Goal: Task Accomplishment & Management: Complete application form

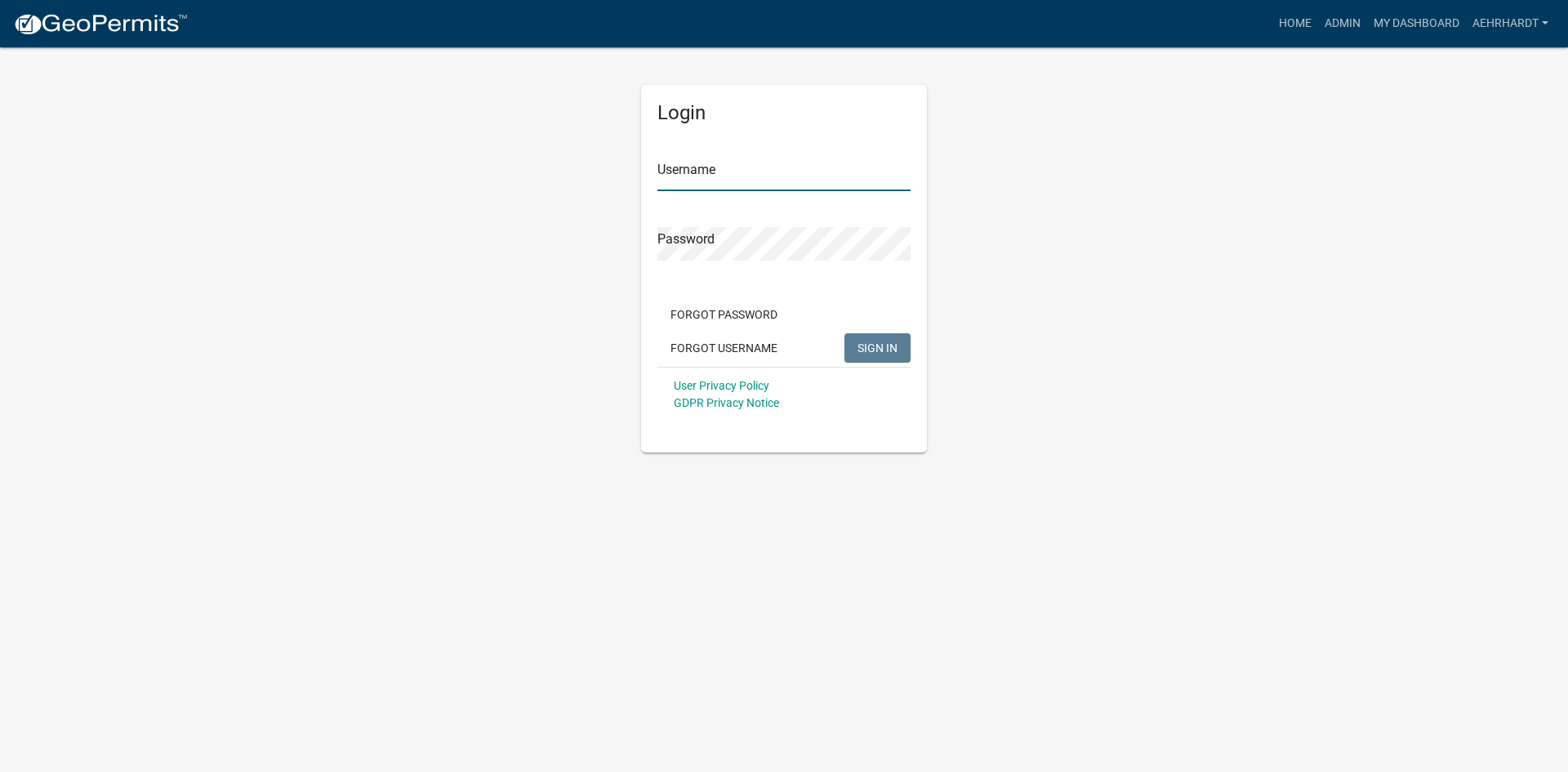
type input "aehrhardt"
click at [857, 350] on button "SIGN IN" at bounding box center [877, 348] width 66 height 30
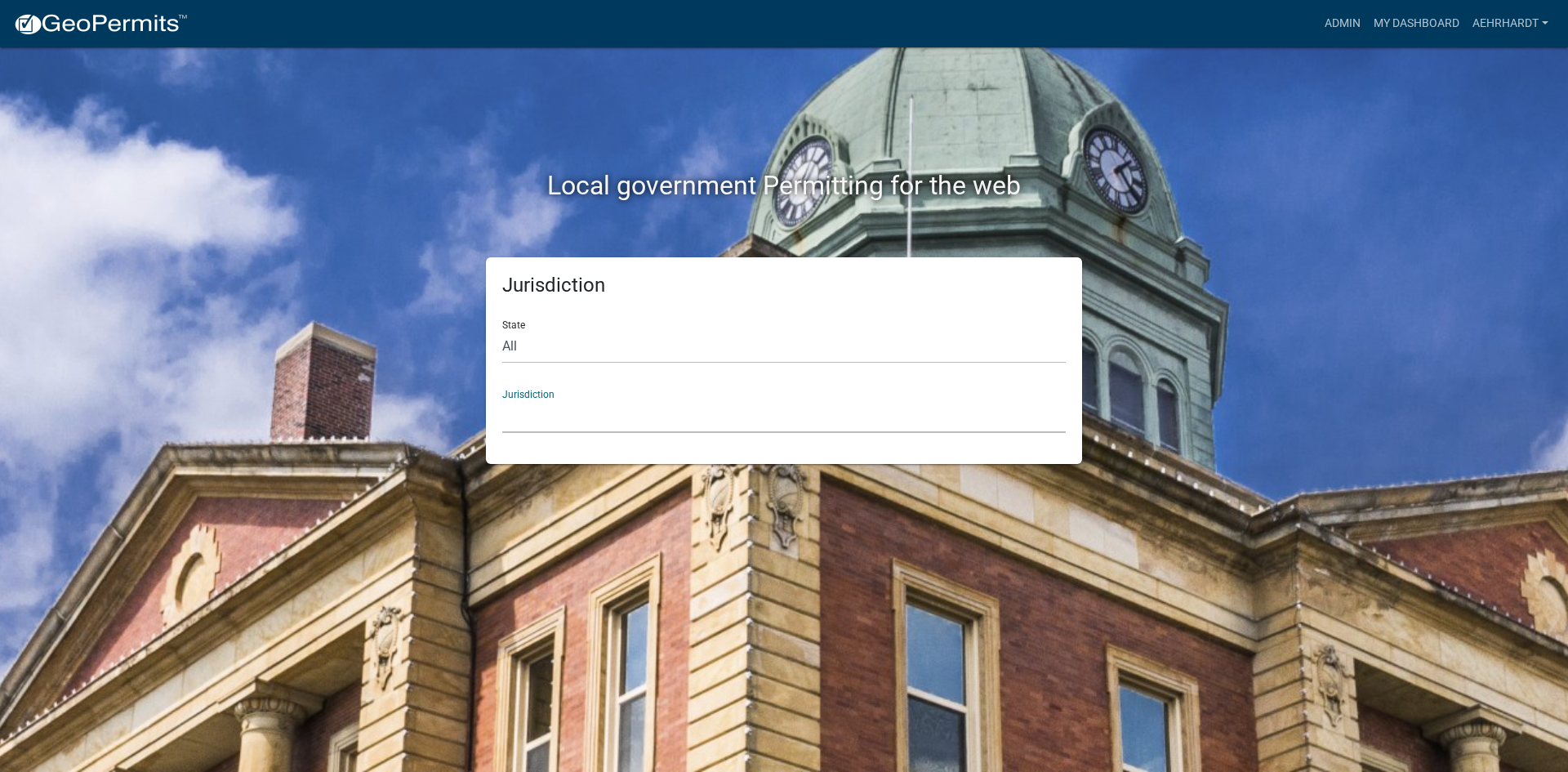
click at [593, 411] on select "[GEOGRAPHIC_DATA], [US_STATE] [GEOGRAPHIC_DATA], [US_STATE][PERSON_NAME][GEOGRA…" at bounding box center [784, 416] width 564 height 34
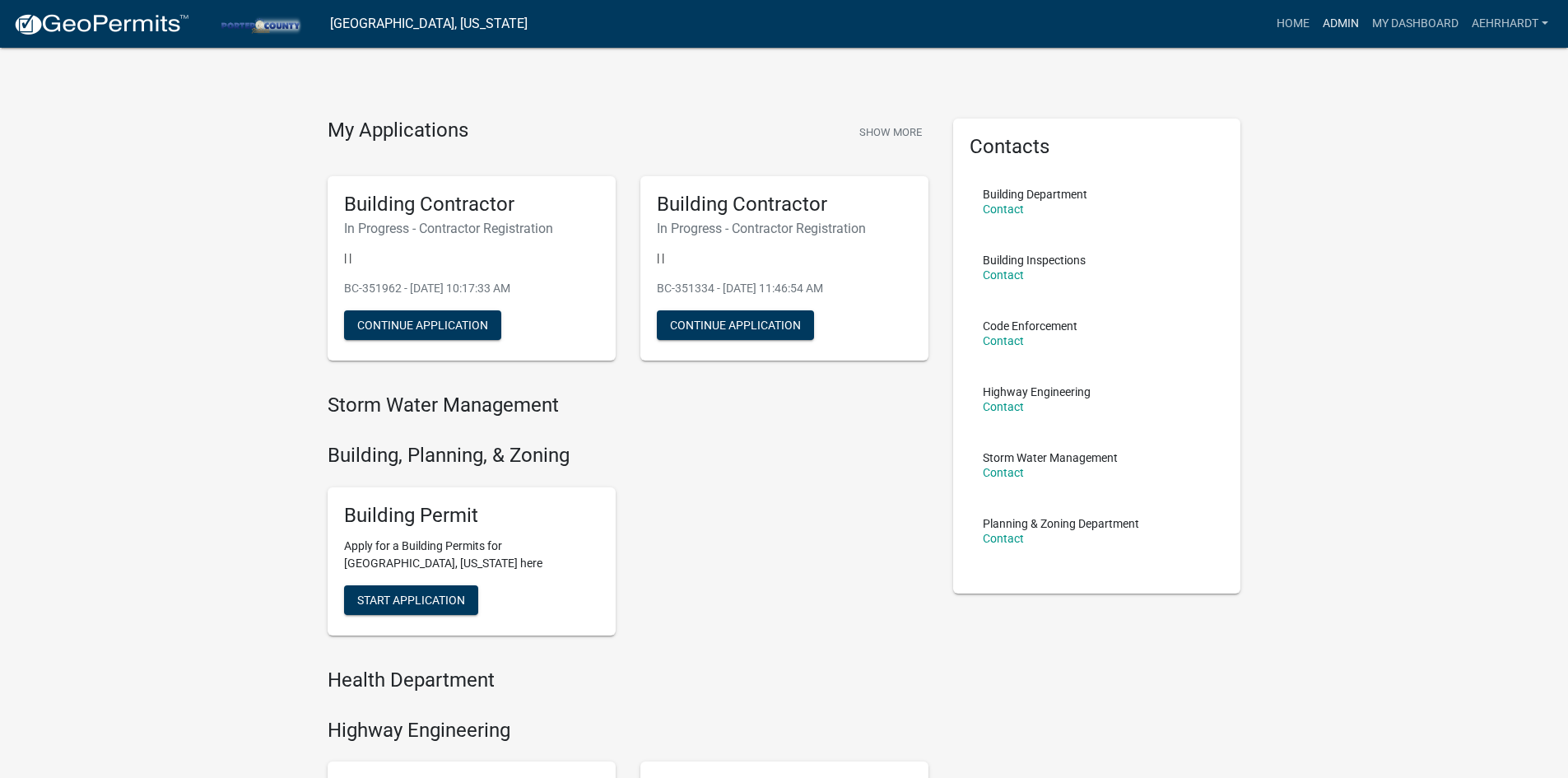
click at [1334, 17] on link "Admin" at bounding box center [1340, 24] width 49 height 32
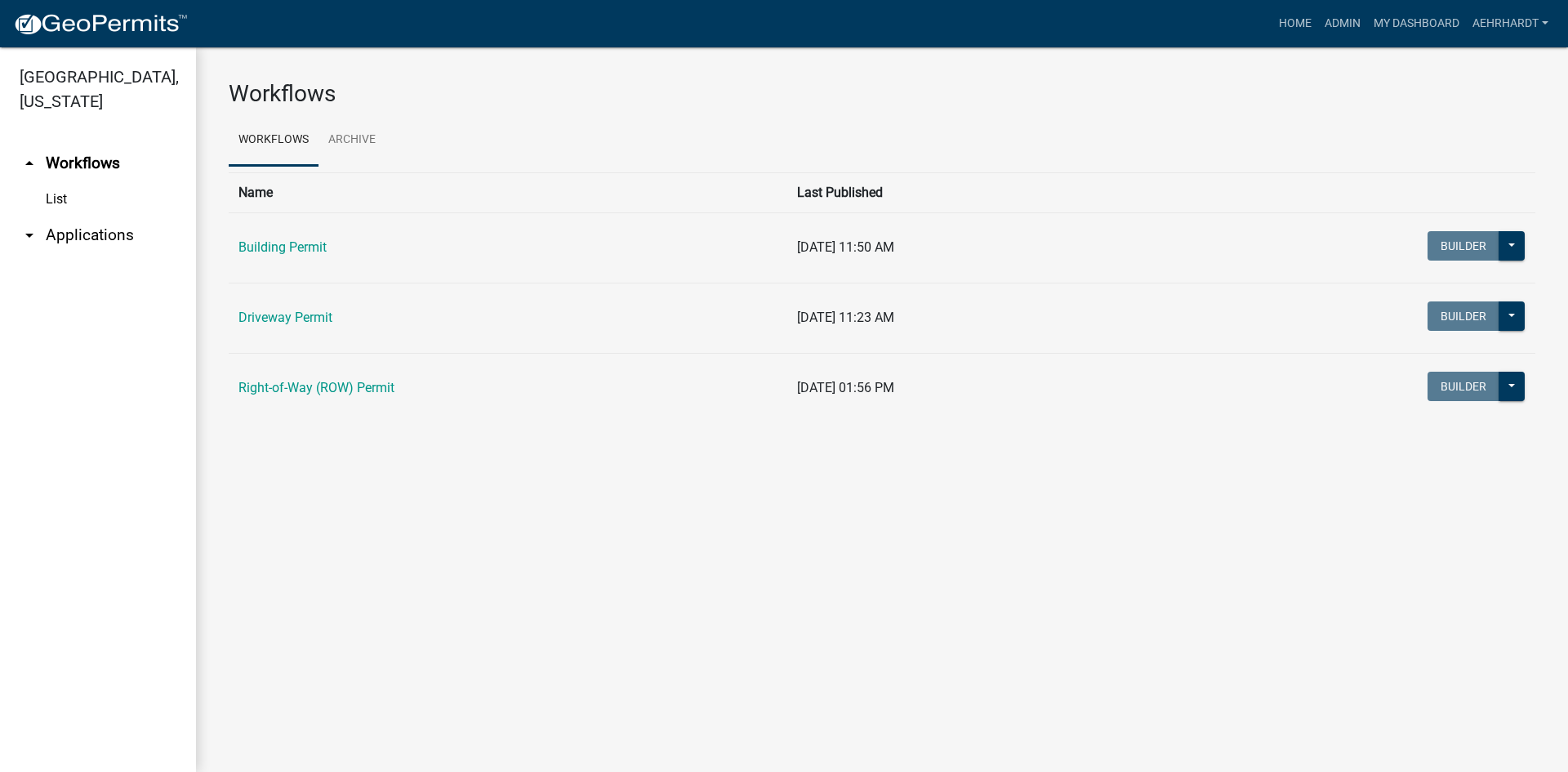
click at [101, 216] on link "arrow_drop_down Applications" at bounding box center [98, 236] width 196 height 40
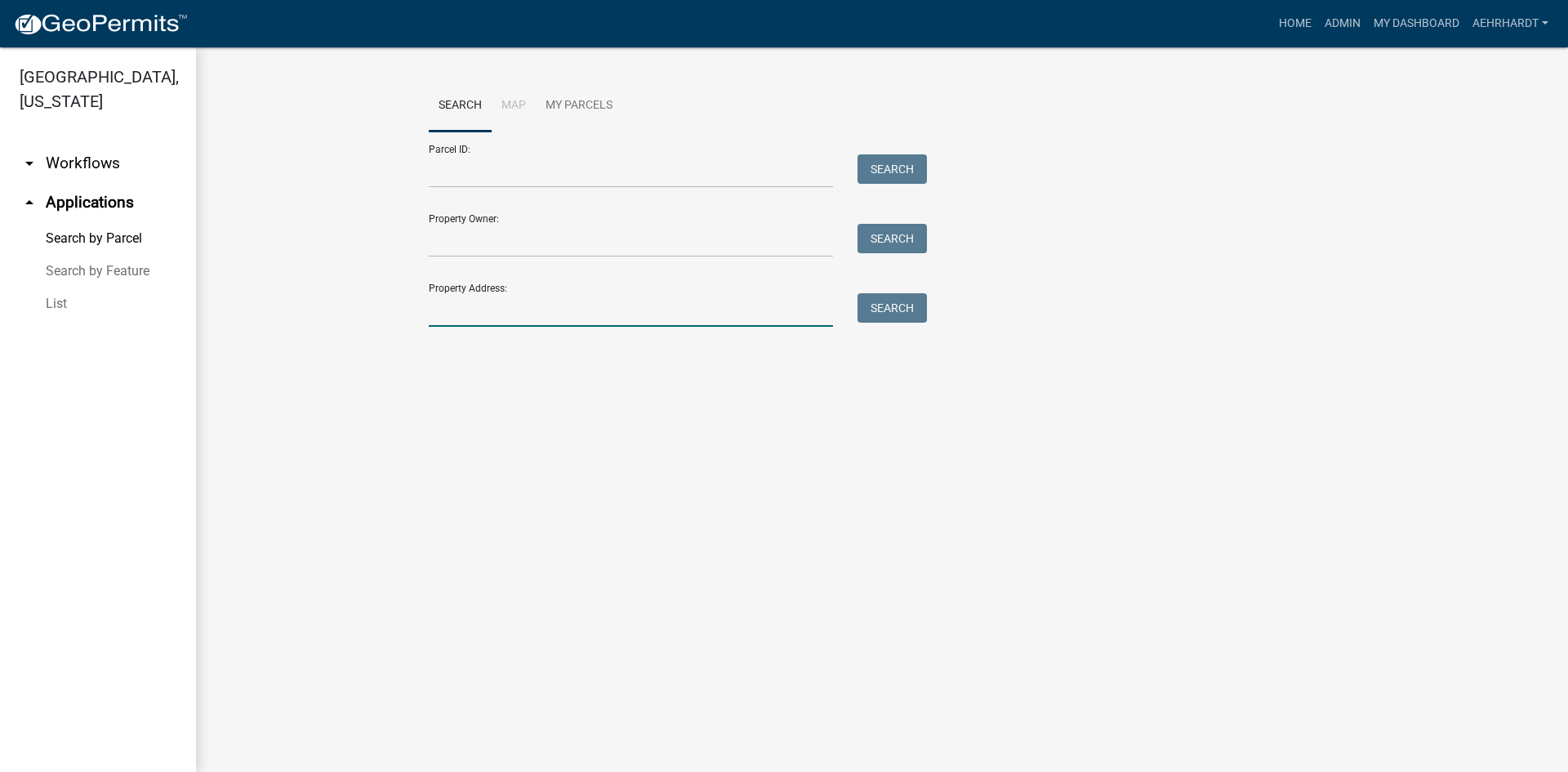
click at [488, 299] on input "Property Address:" at bounding box center [631, 310] width 404 height 34
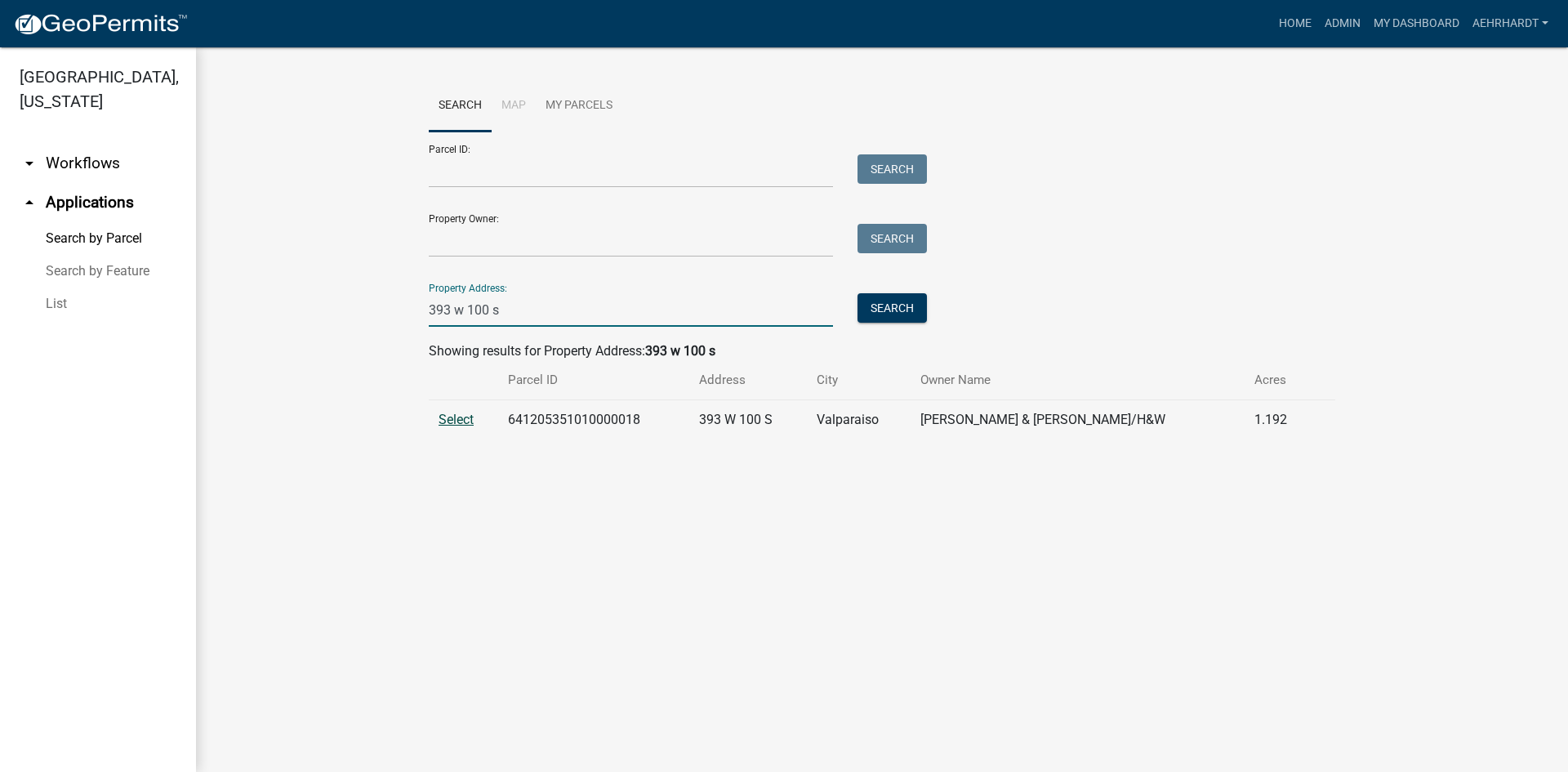
type input "393 w 100 s"
click at [449, 418] on span "Select" at bounding box center [456, 419] width 35 height 16
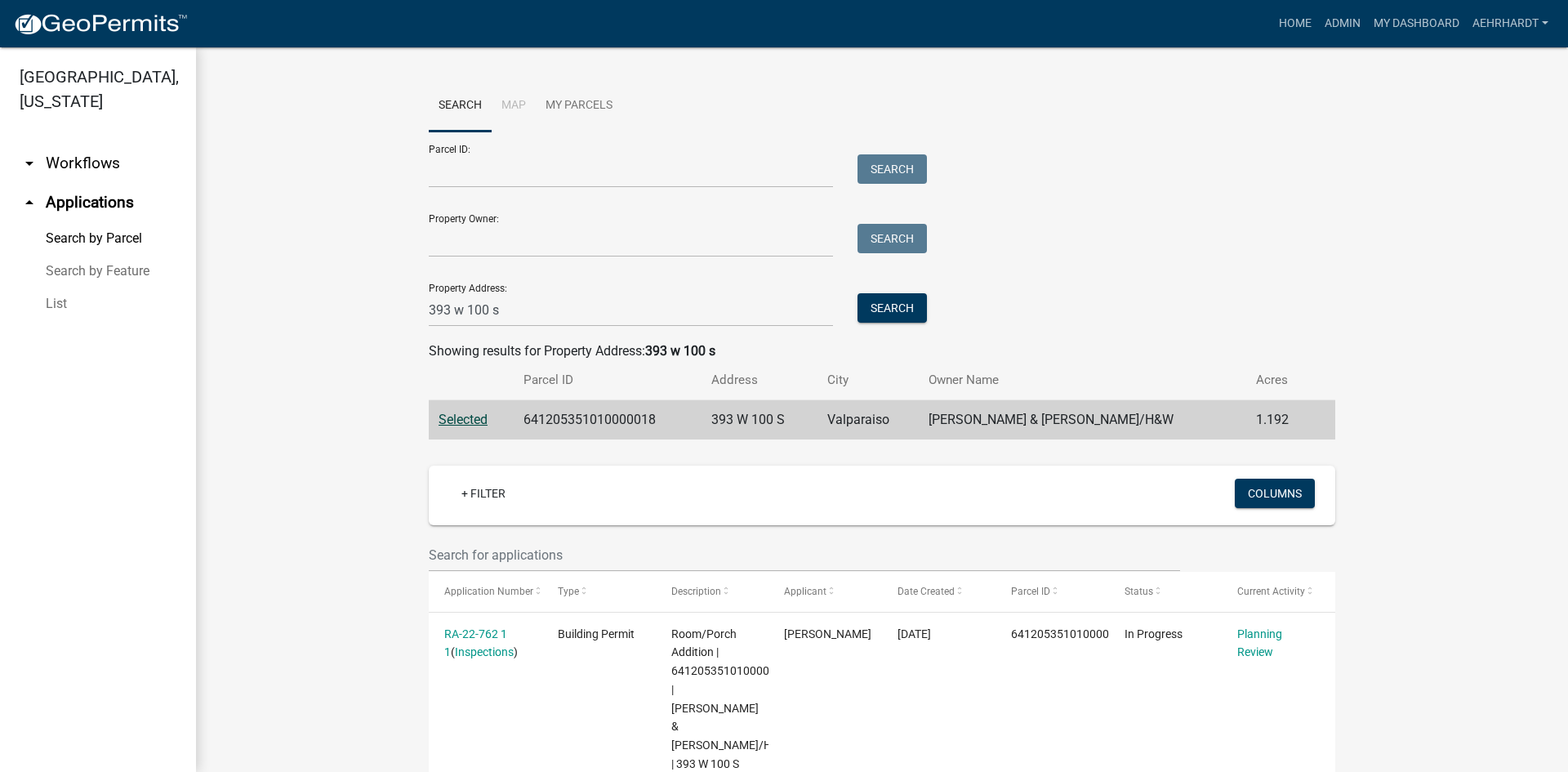
scroll to position [74, 0]
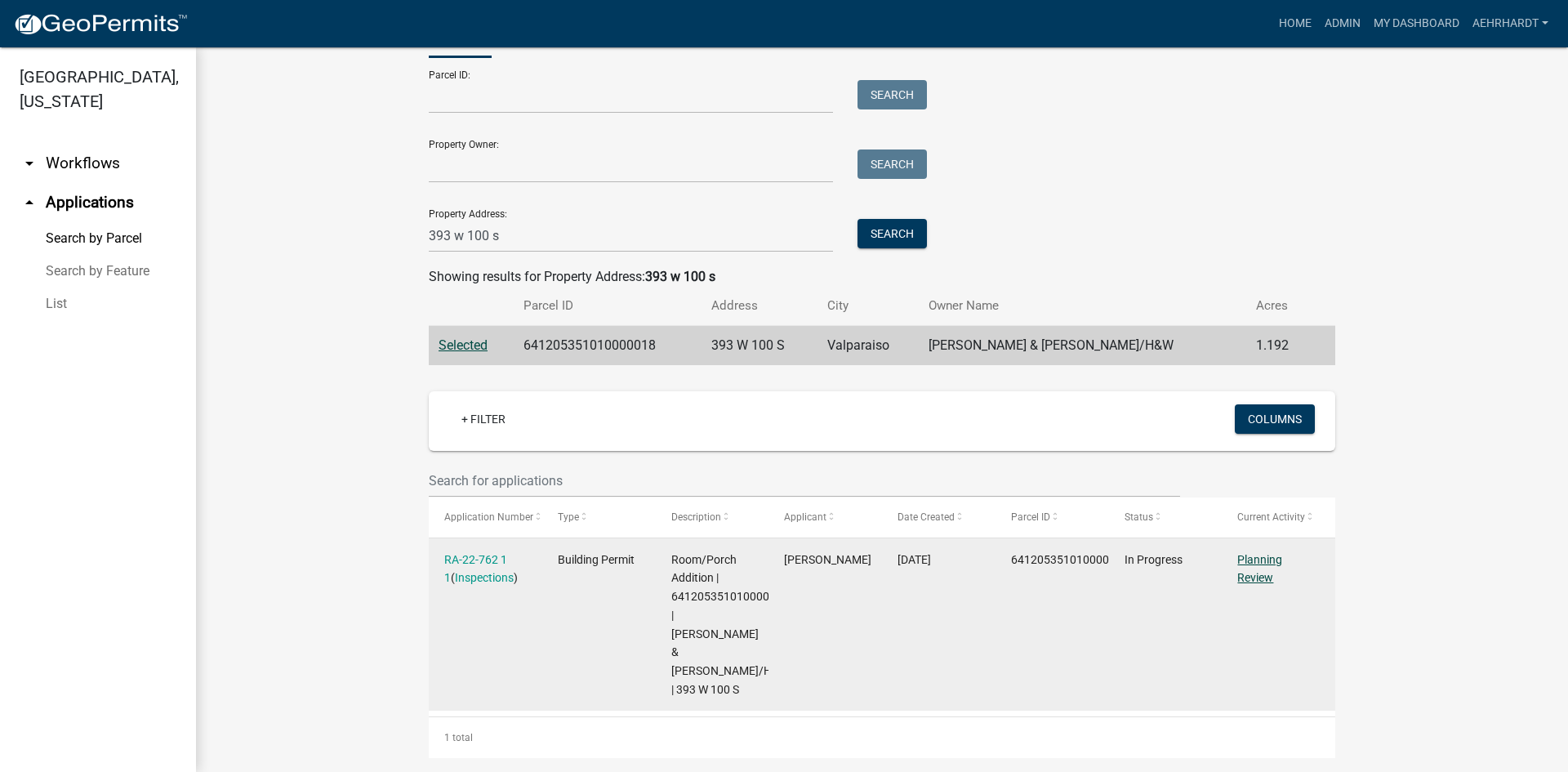
click at [1245, 579] on link "Planning Review" at bounding box center [1260, 569] width 45 height 32
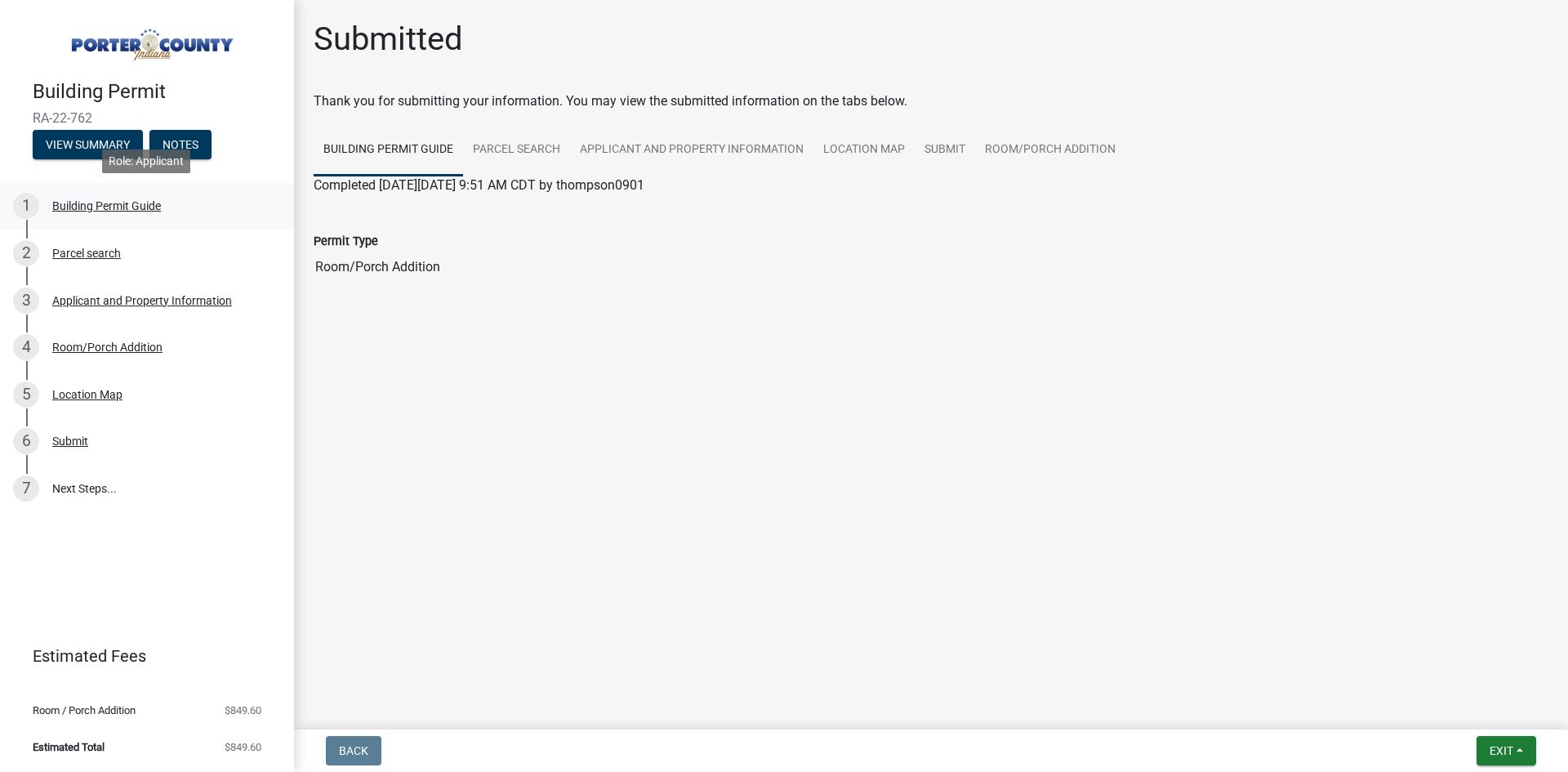
click at [82, 204] on div "Building Permit Guide" at bounding box center [106, 206] width 109 height 12
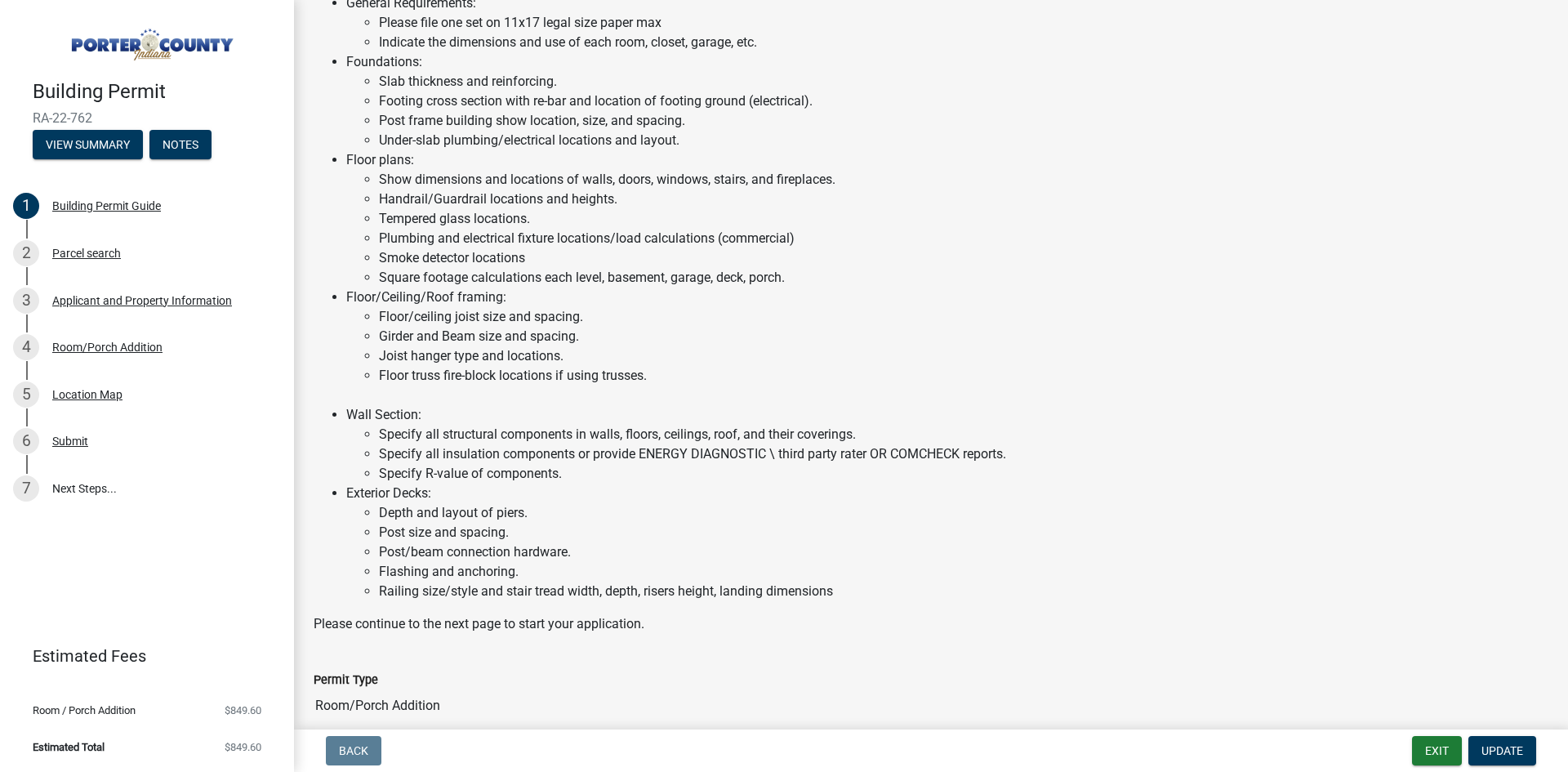
scroll to position [583, 0]
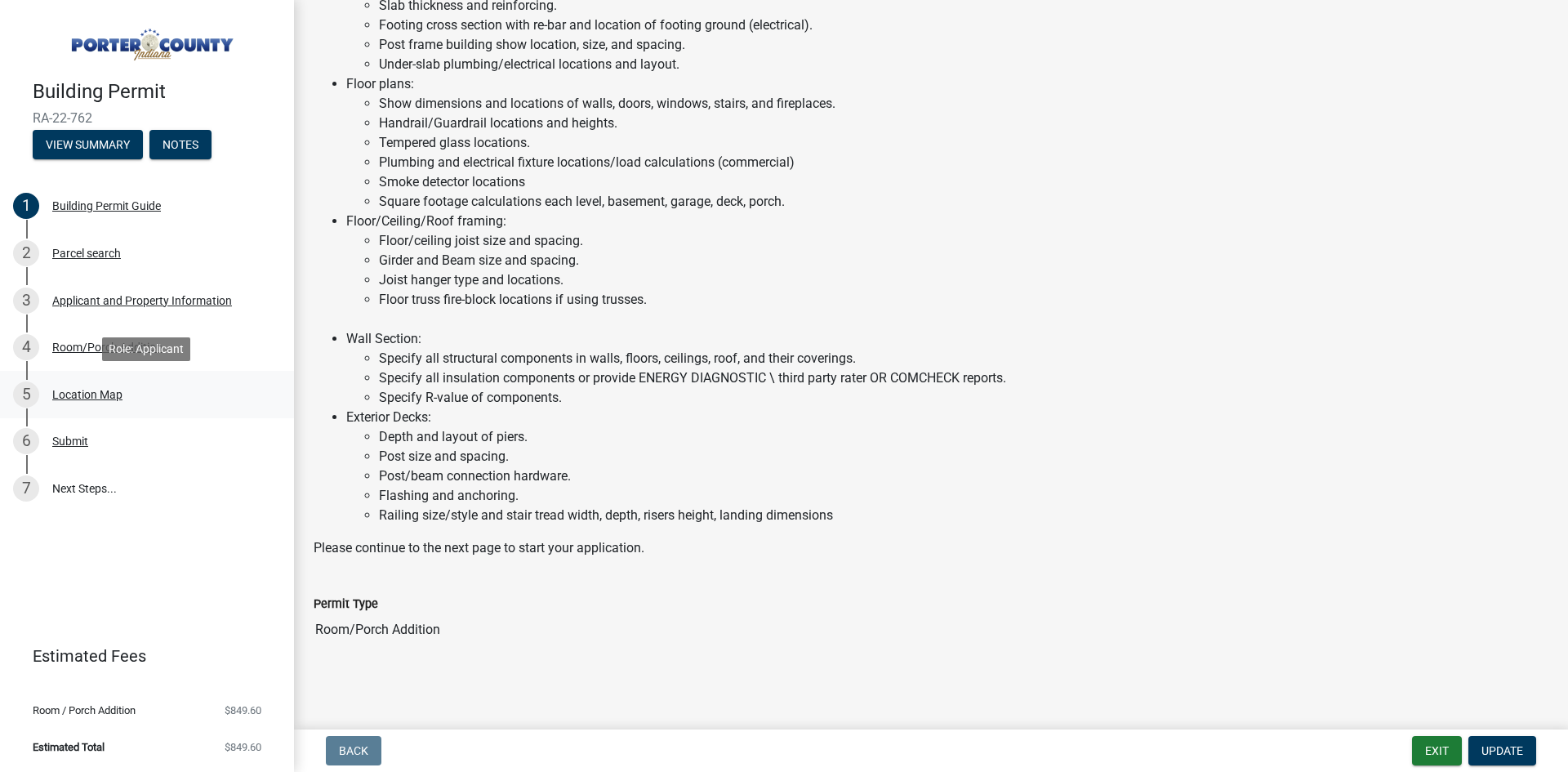
click at [77, 386] on div "5 Location Map" at bounding box center [140, 395] width 255 height 26
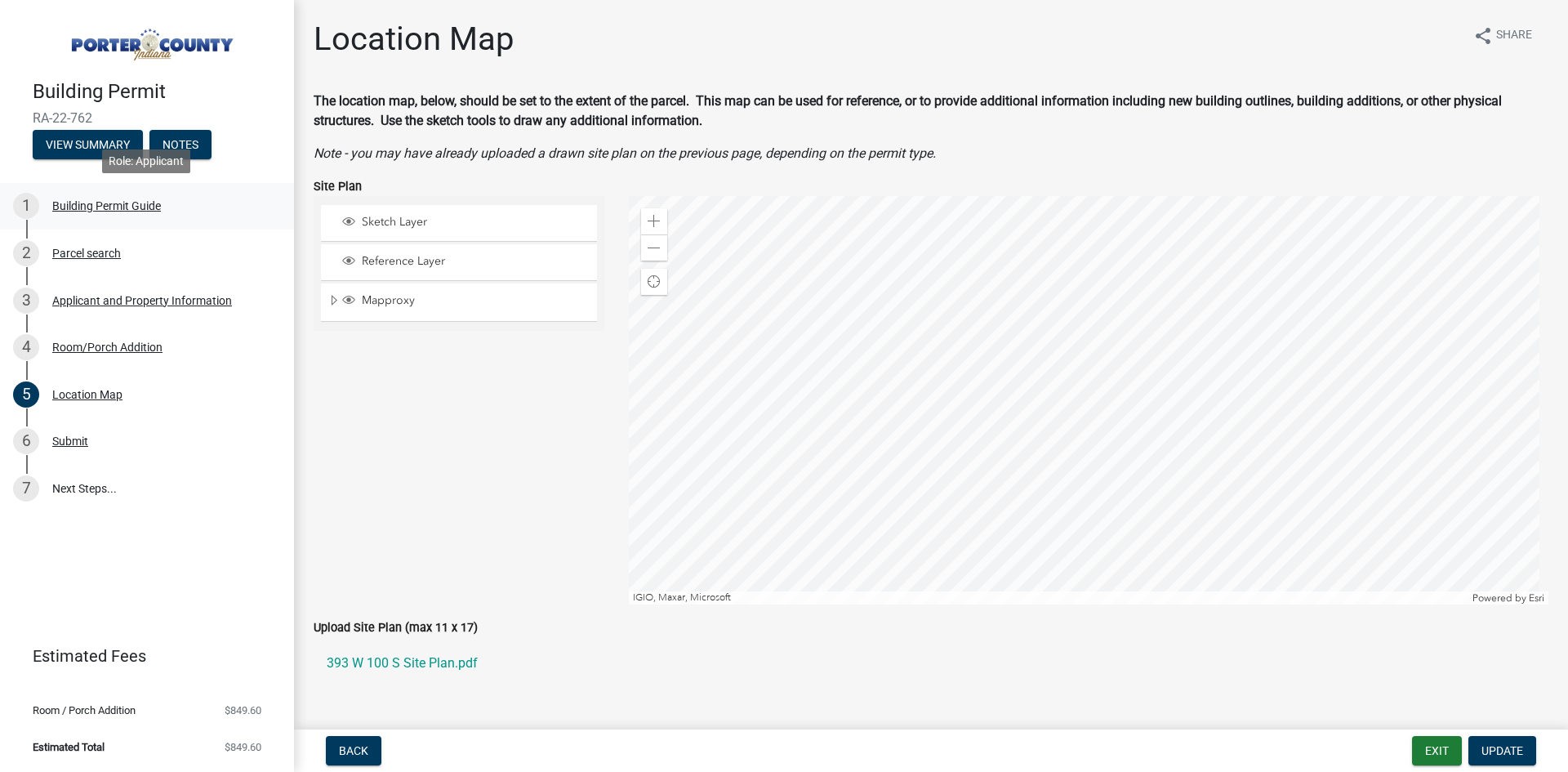
click at [93, 206] on div "Building Permit Guide" at bounding box center [106, 206] width 109 height 12
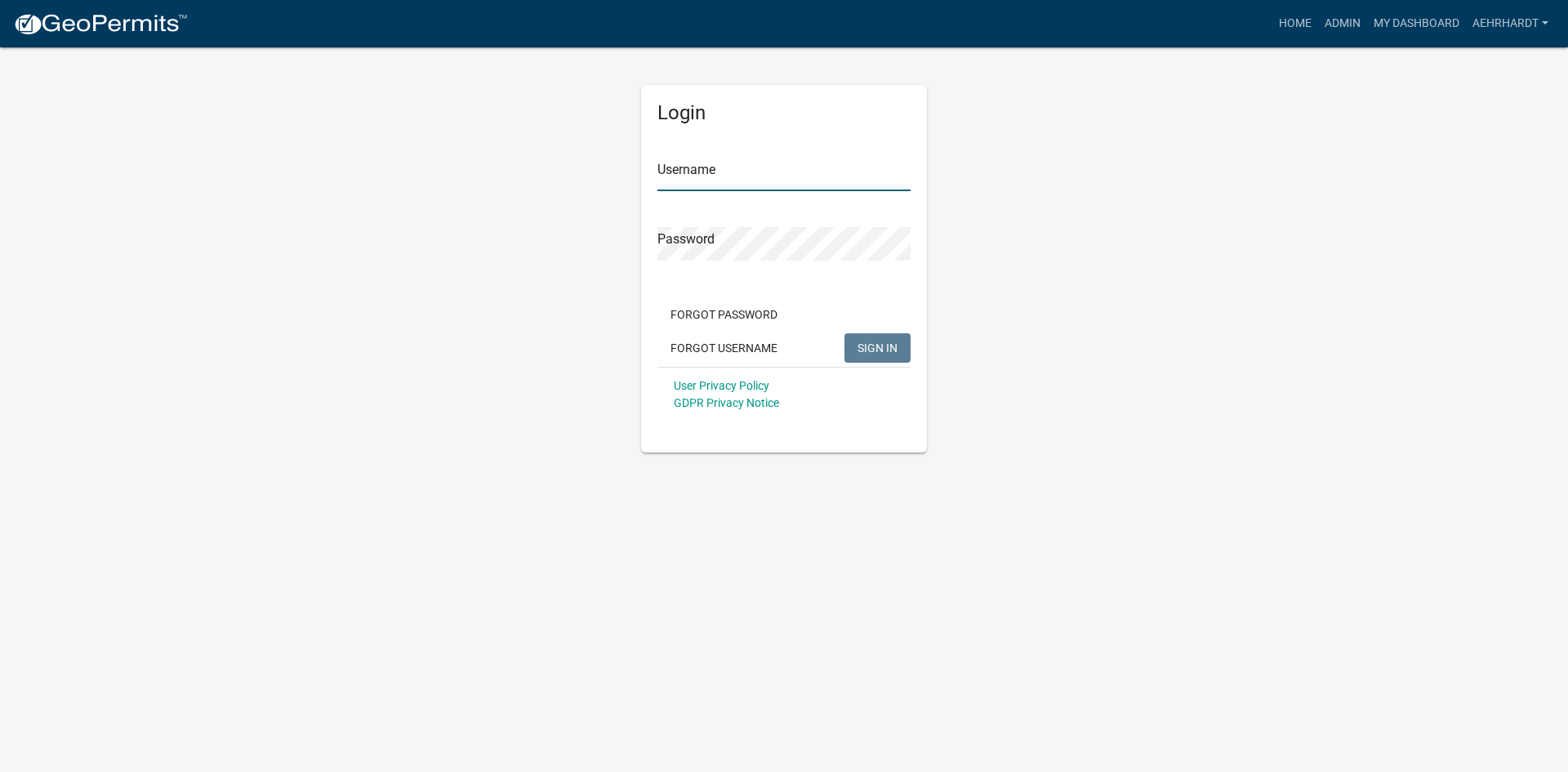
type input "aehrhardt"
click at [884, 343] on span "SIGN IN" at bounding box center [877, 347] width 40 height 13
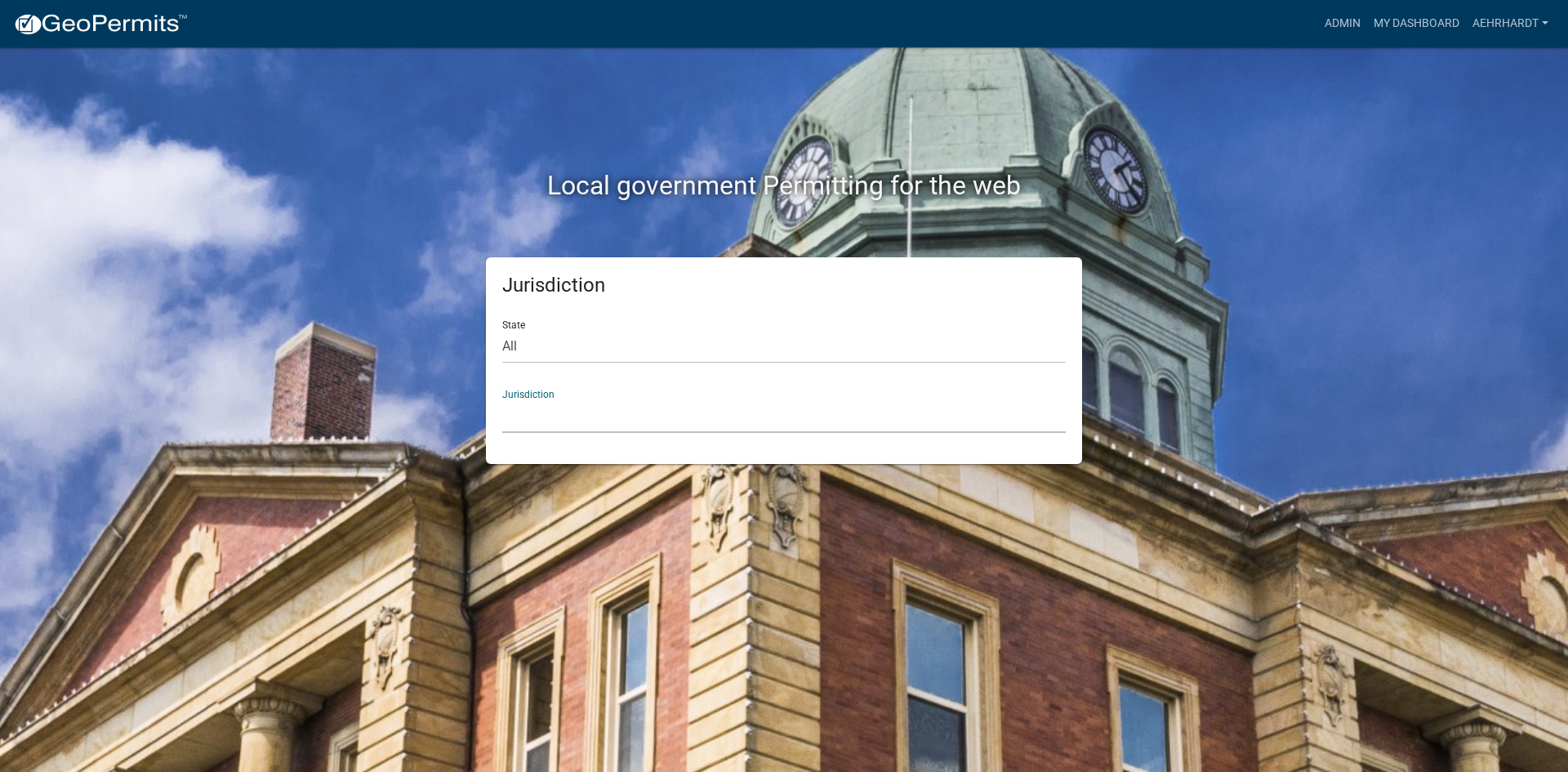
click at [532, 409] on select "[GEOGRAPHIC_DATA], [US_STATE] [GEOGRAPHIC_DATA], [US_STATE][PERSON_NAME][GEOGRA…" at bounding box center [784, 416] width 564 height 34
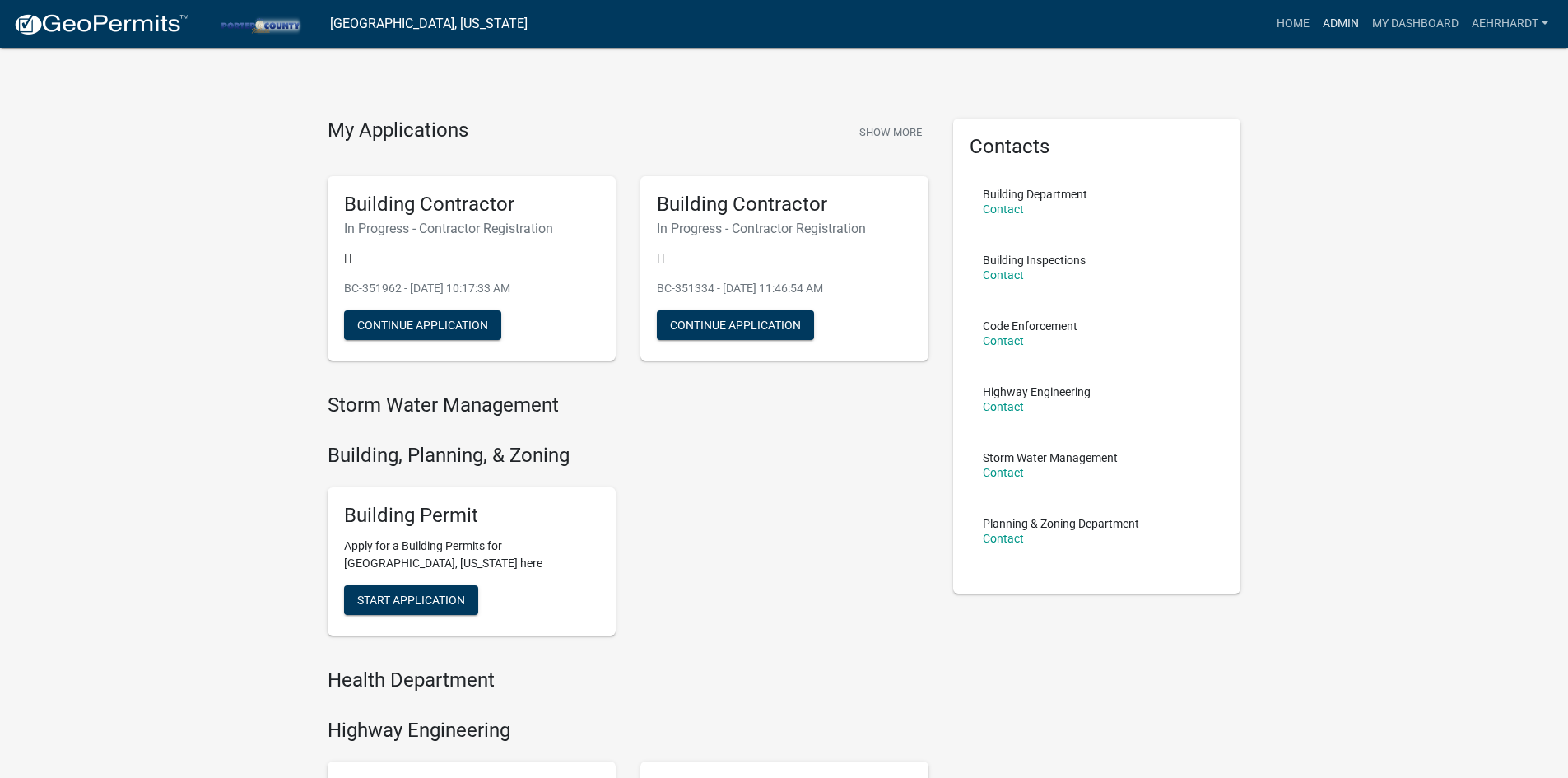
click at [1335, 20] on link "Admin" at bounding box center [1340, 24] width 49 height 32
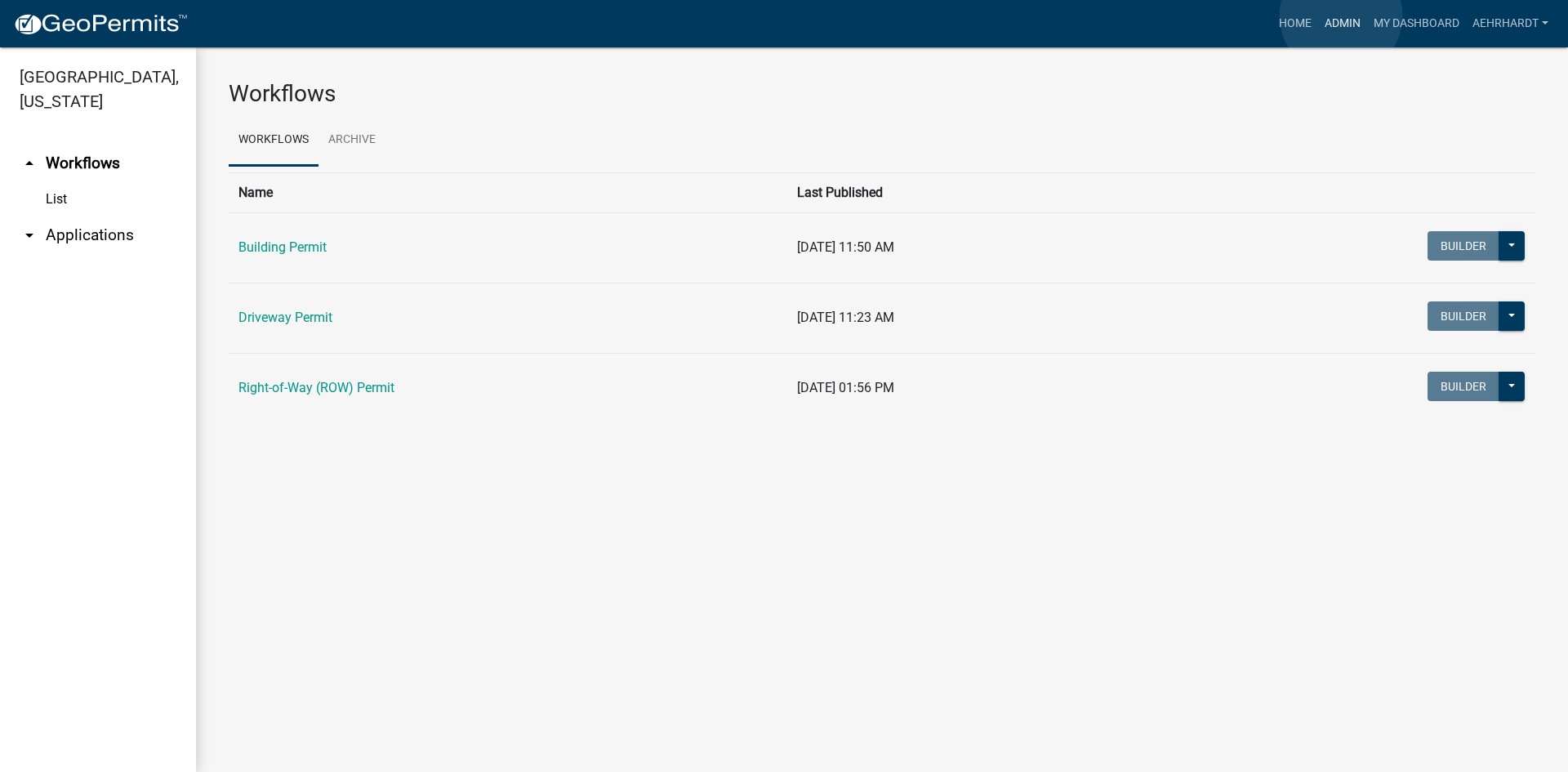
drag, startPoint x: 1341, startPoint y: 16, endPoint x: 1330, endPoint y: 28, distance: 16.3
click at [1340, 16] on link "Admin" at bounding box center [1342, 24] width 49 height 31
click at [1338, 26] on link "Admin" at bounding box center [1342, 24] width 49 height 31
click at [1290, 24] on link "Home" at bounding box center [1294, 24] width 45 height 31
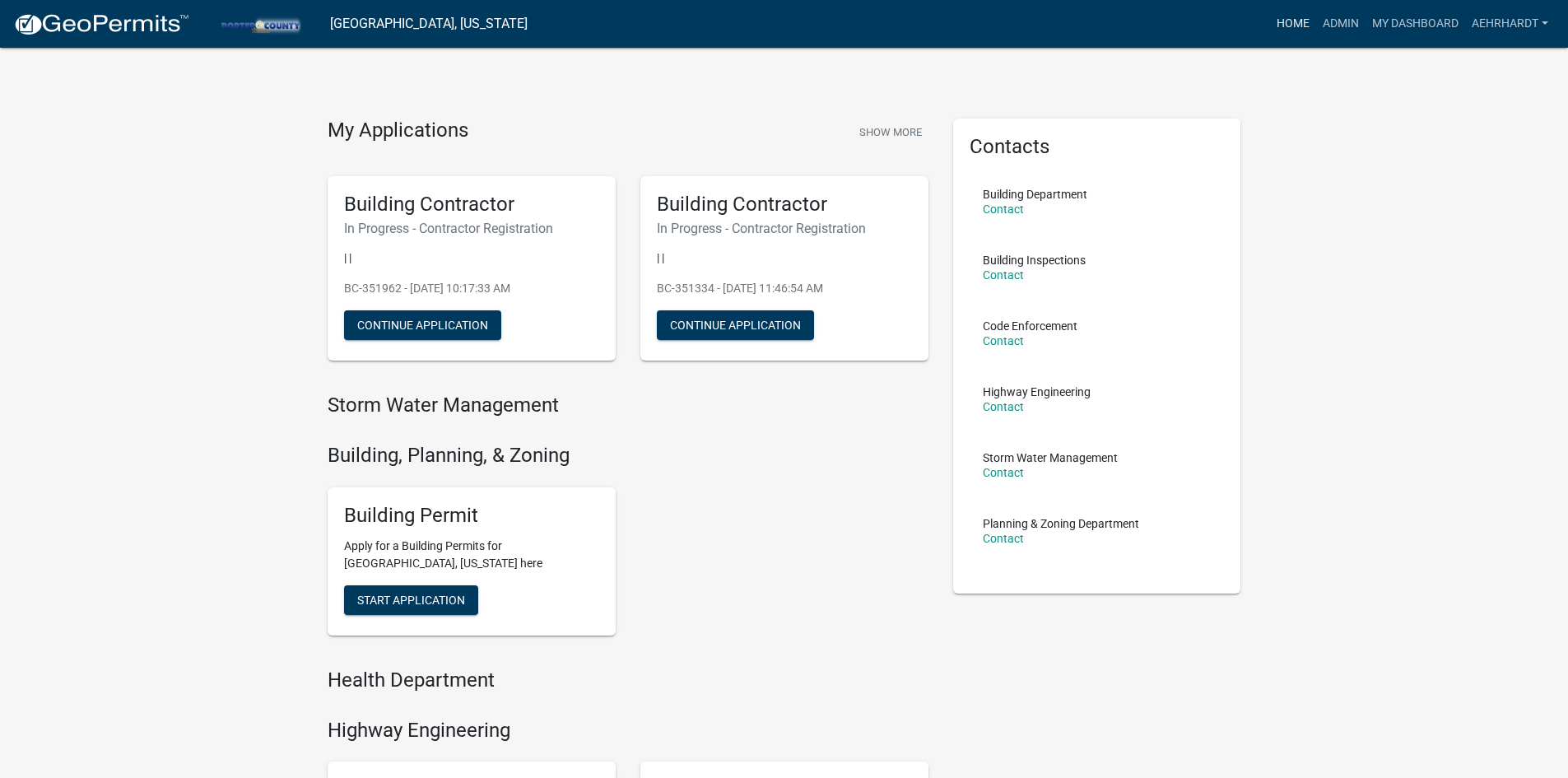
click at [1286, 21] on link "Home" at bounding box center [1293, 24] width 46 height 32
click at [234, 273] on div "My Applications Show More Building Contractor In Progress - Contractor Registra…" at bounding box center [784, 638] width 1568 height 1277
drag, startPoint x: 799, startPoint y: 538, endPoint x: 929, endPoint y: 416, distance: 178.3
click at [858, 491] on div "Building Permit Apply for a Building Permits for [GEOGRAPHIC_DATA], [US_STATE] …" at bounding box center [627, 562] width 626 height 175
click at [1341, 20] on link "Admin" at bounding box center [1340, 24] width 49 height 32
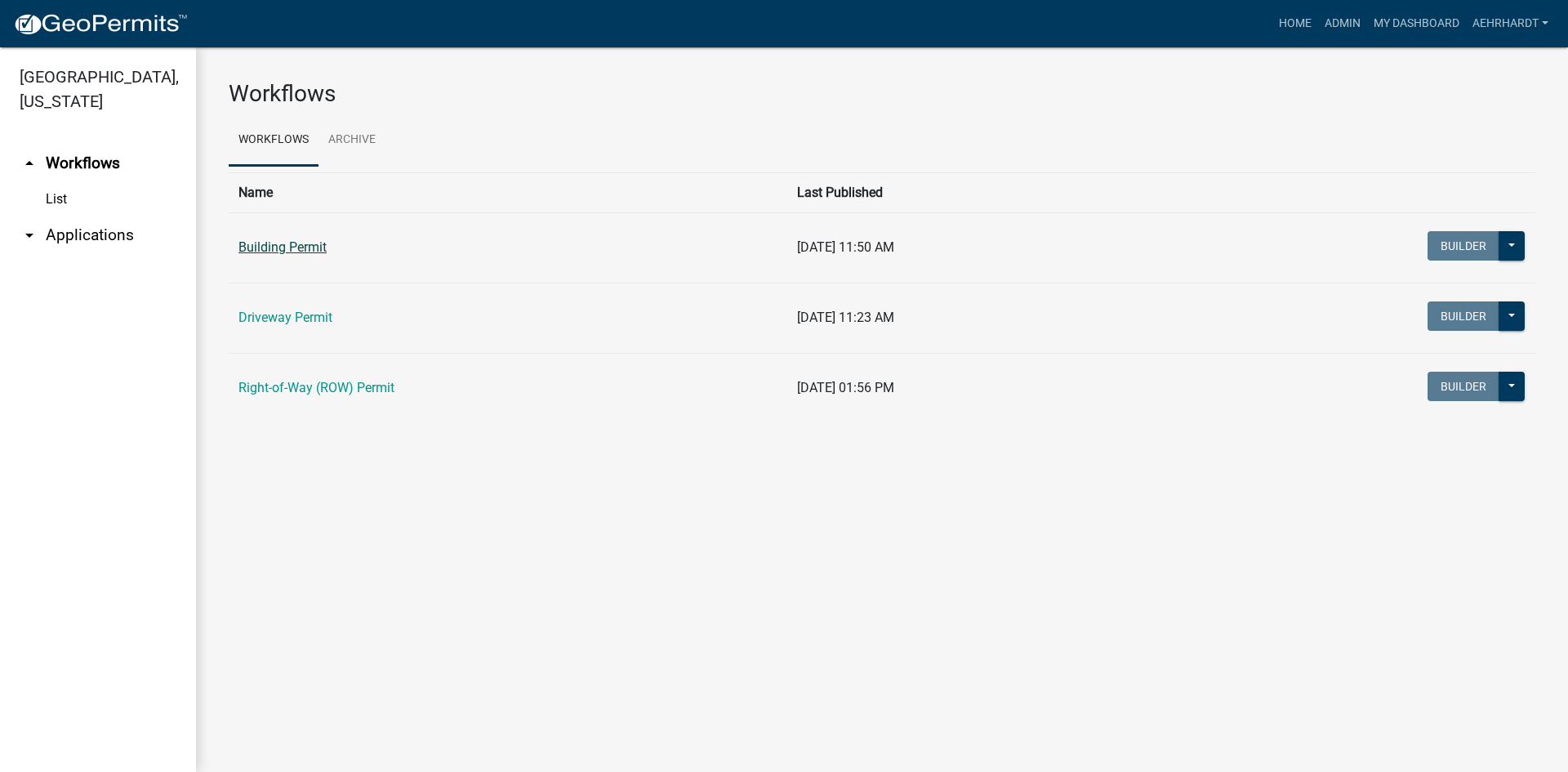
click at [292, 245] on link "Building Permit" at bounding box center [282, 247] width 88 height 16
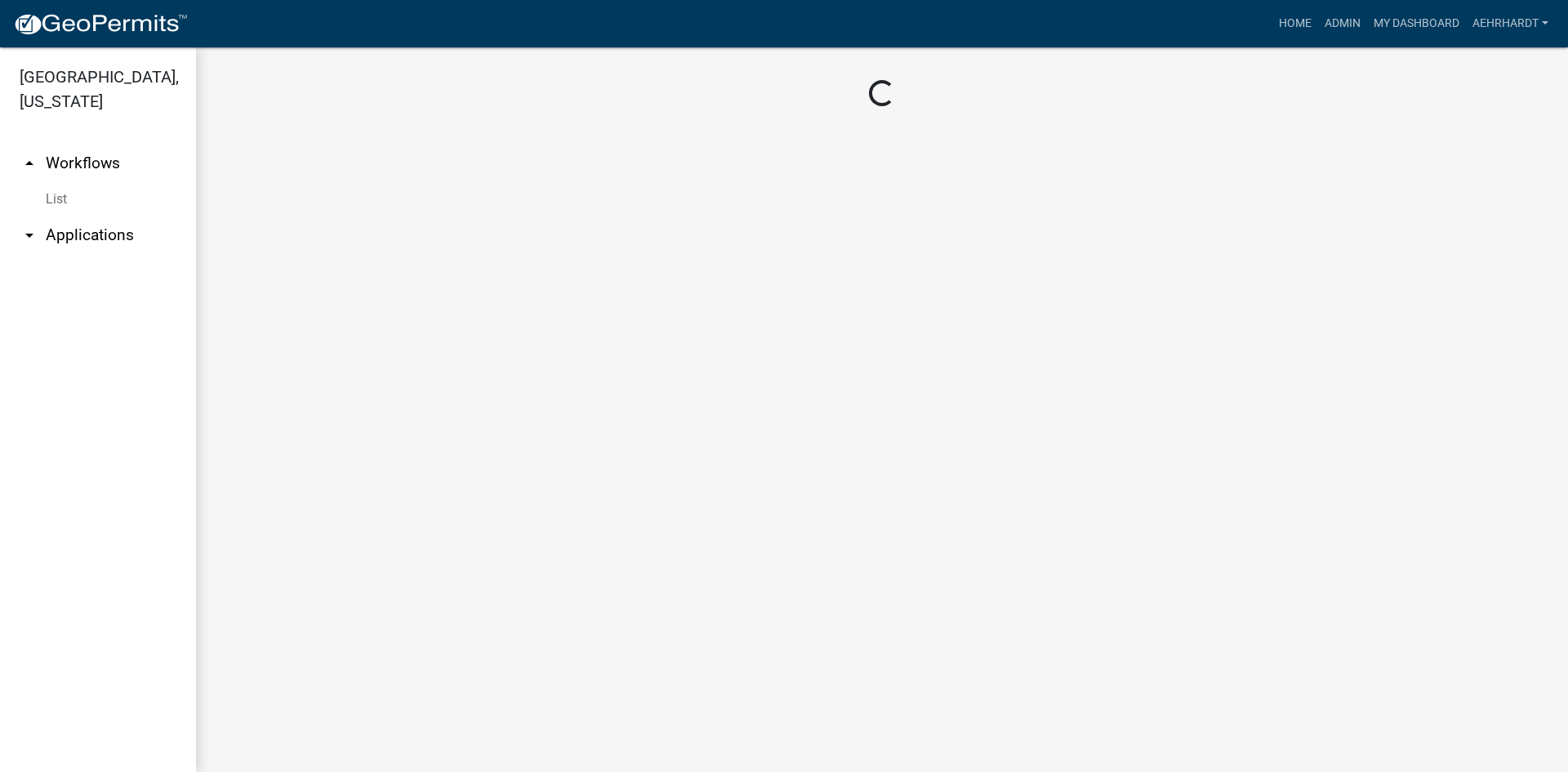
click at [82, 216] on link "arrow_drop_down Applications" at bounding box center [98, 236] width 196 height 40
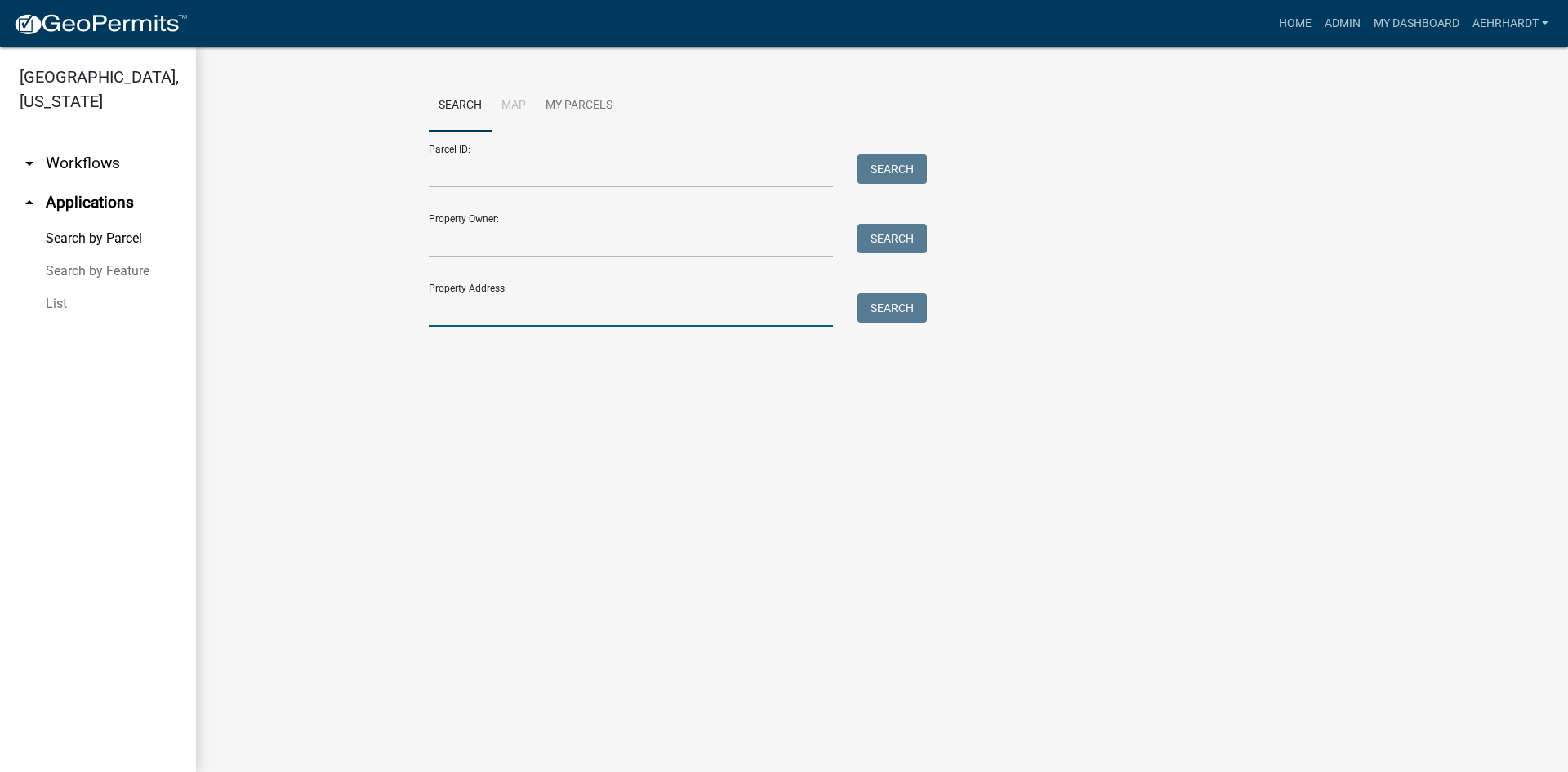
click at [505, 308] on input "Property Address:" at bounding box center [631, 310] width 404 height 34
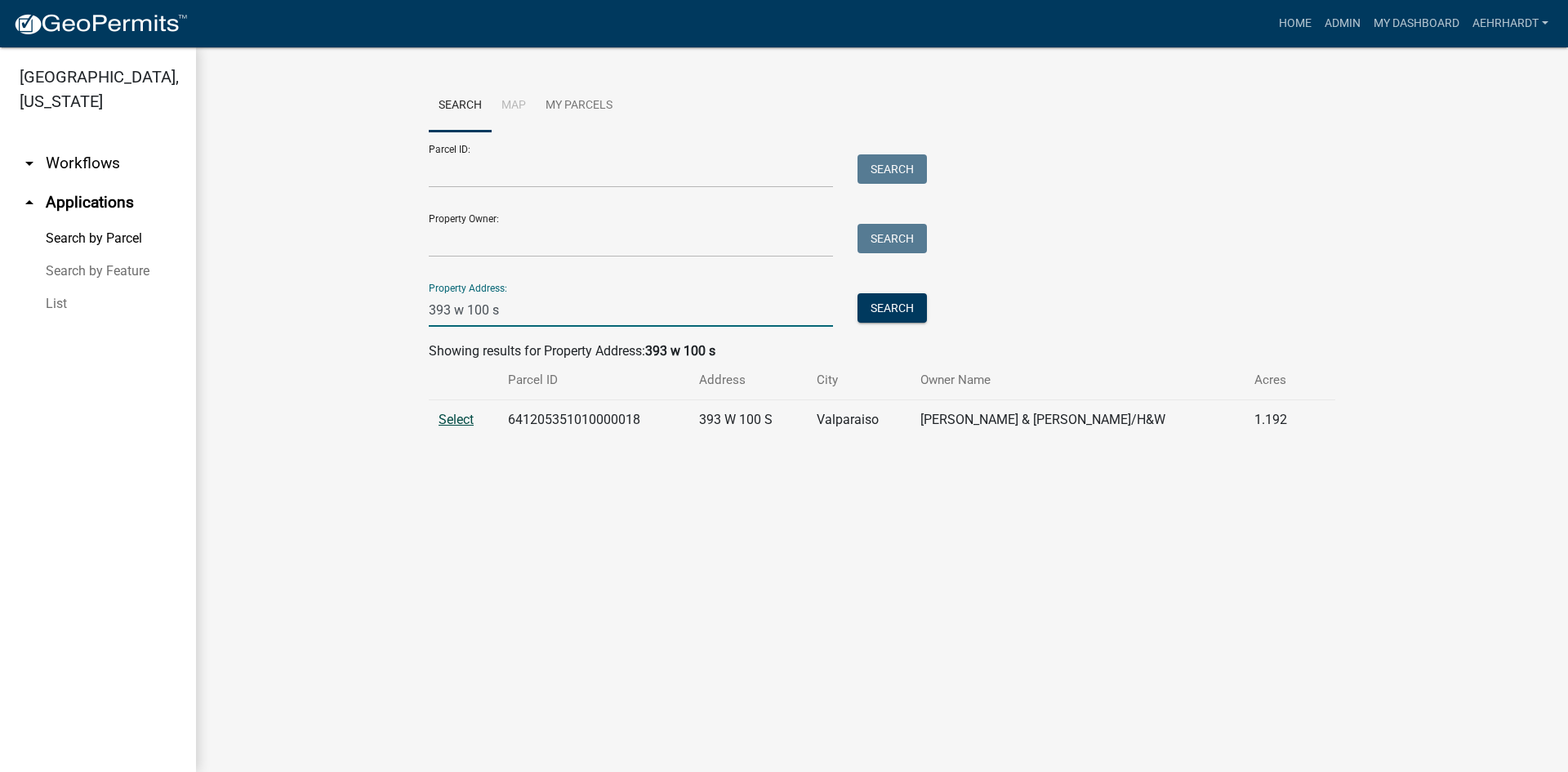
type input "393 w 100 s"
click at [462, 421] on span "Select" at bounding box center [456, 419] width 35 height 16
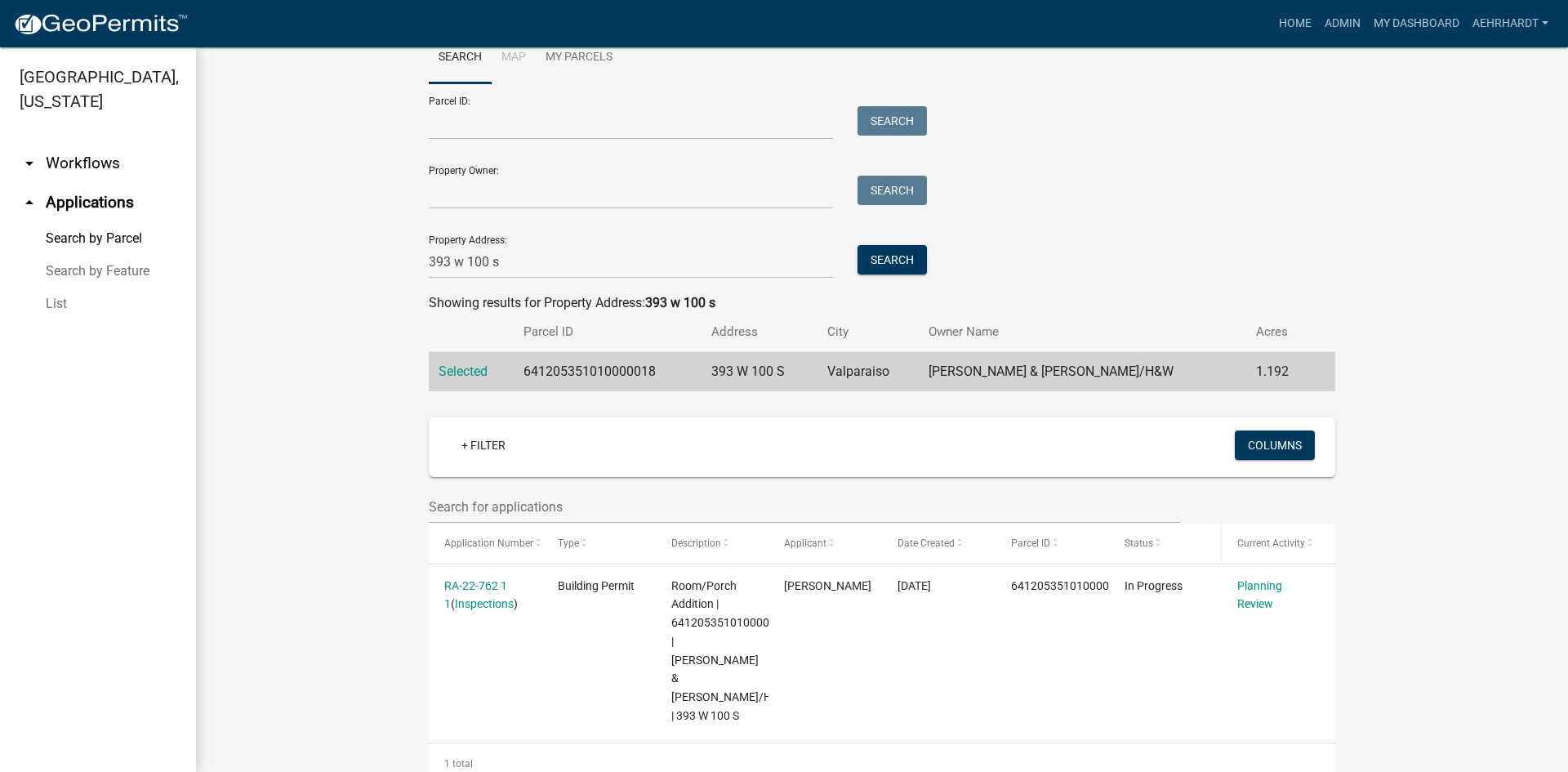
scroll to position [74, 0]
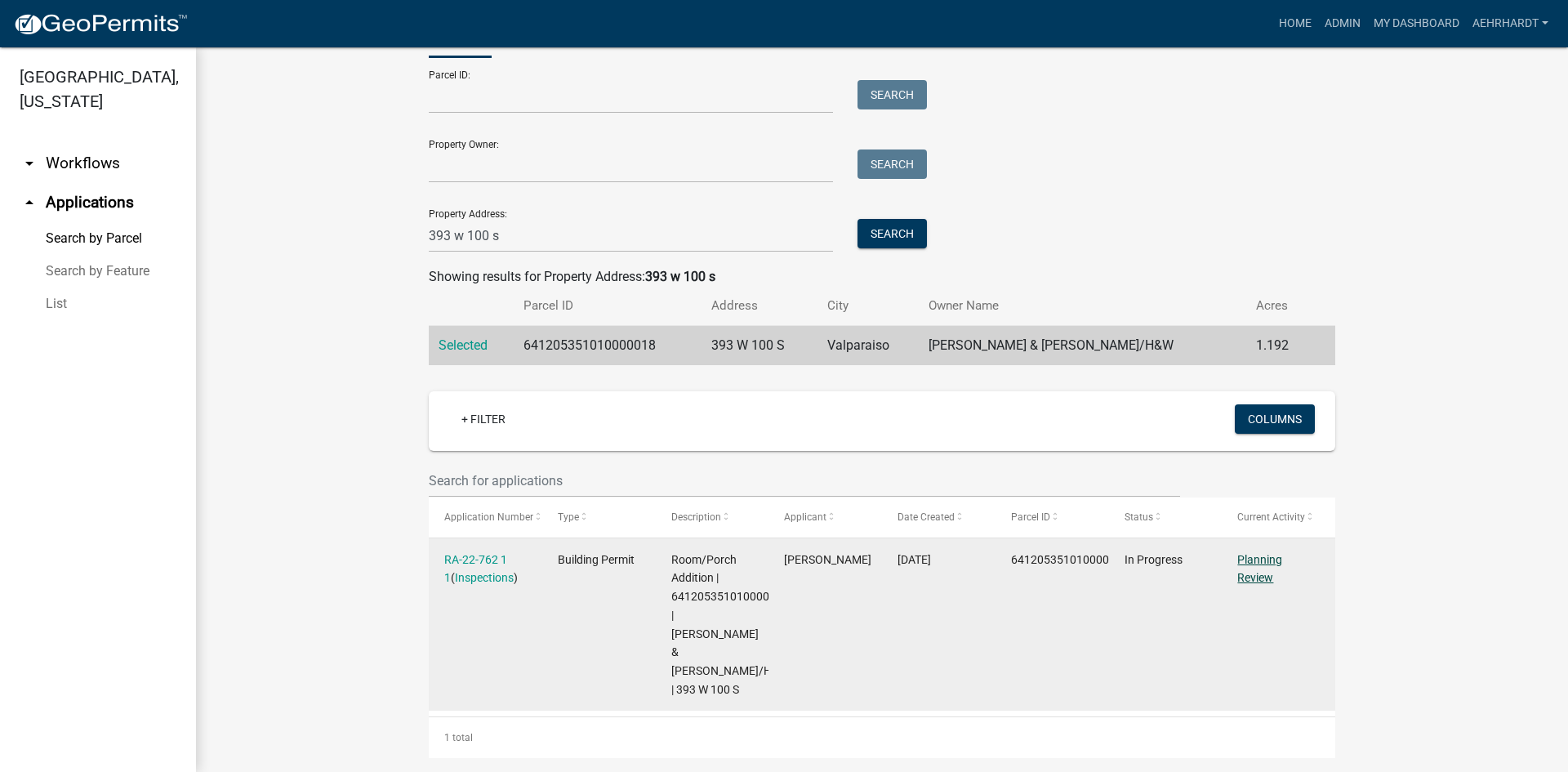
click at [1242, 575] on link "Planning Review" at bounding box center [1260, 569] width 45 height 32
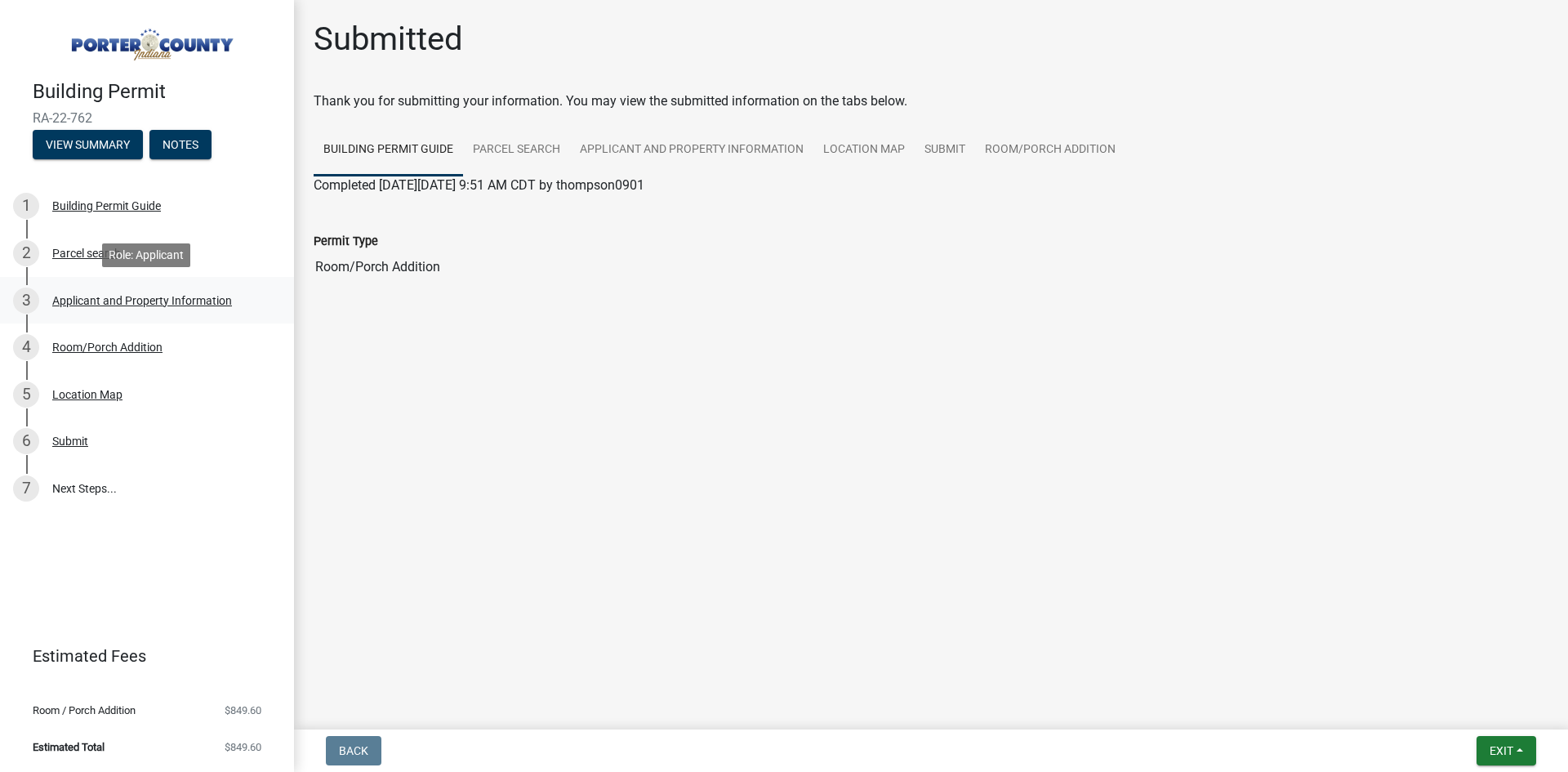
click at [92, 295] on div "Applicant and Property Information" at bounding box center [142, 301] width 180 height 12
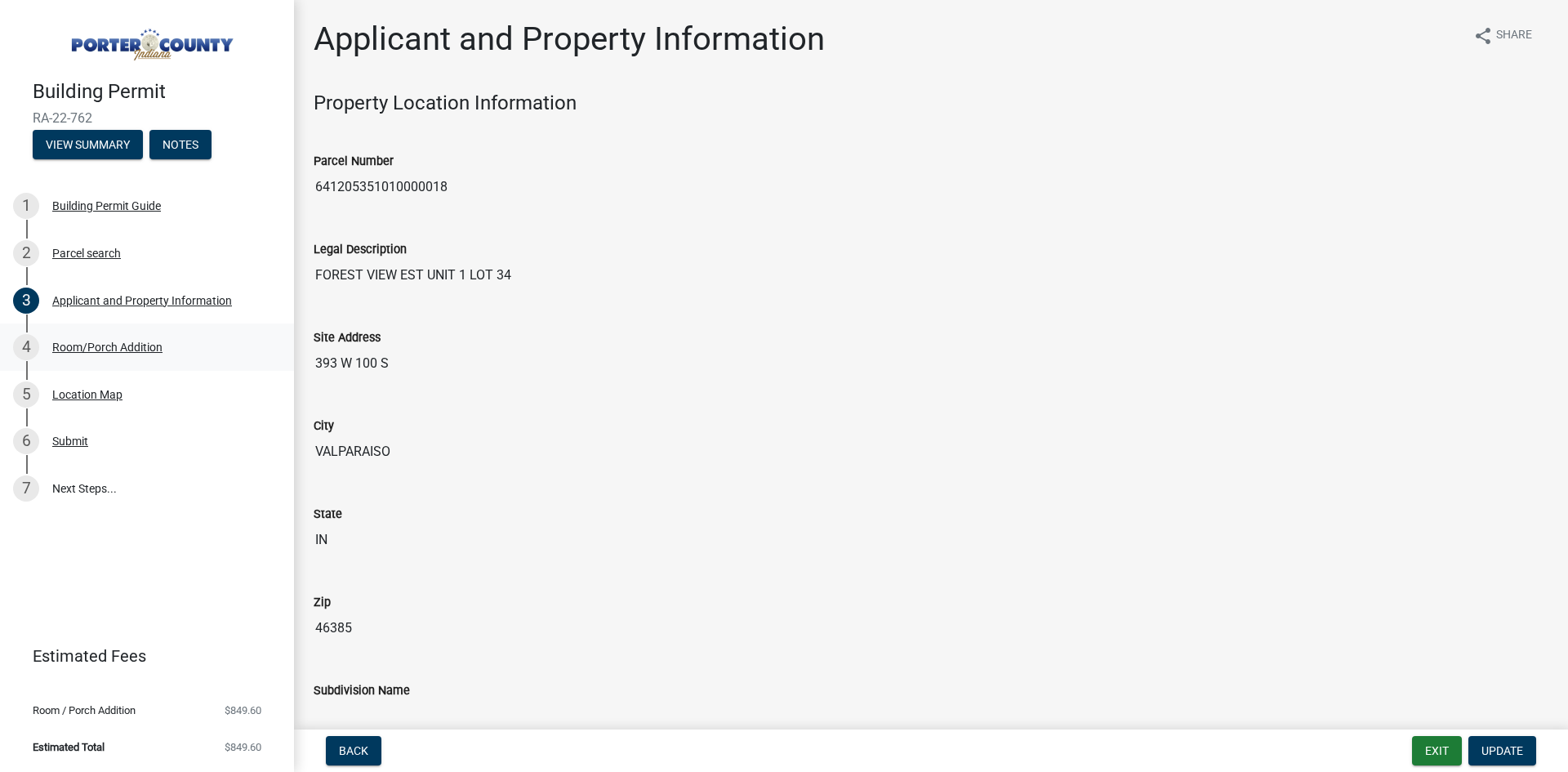
click at [84, 348] on div "Room/Porch Addition" at bounding box center [107, 347] width 110 height 12
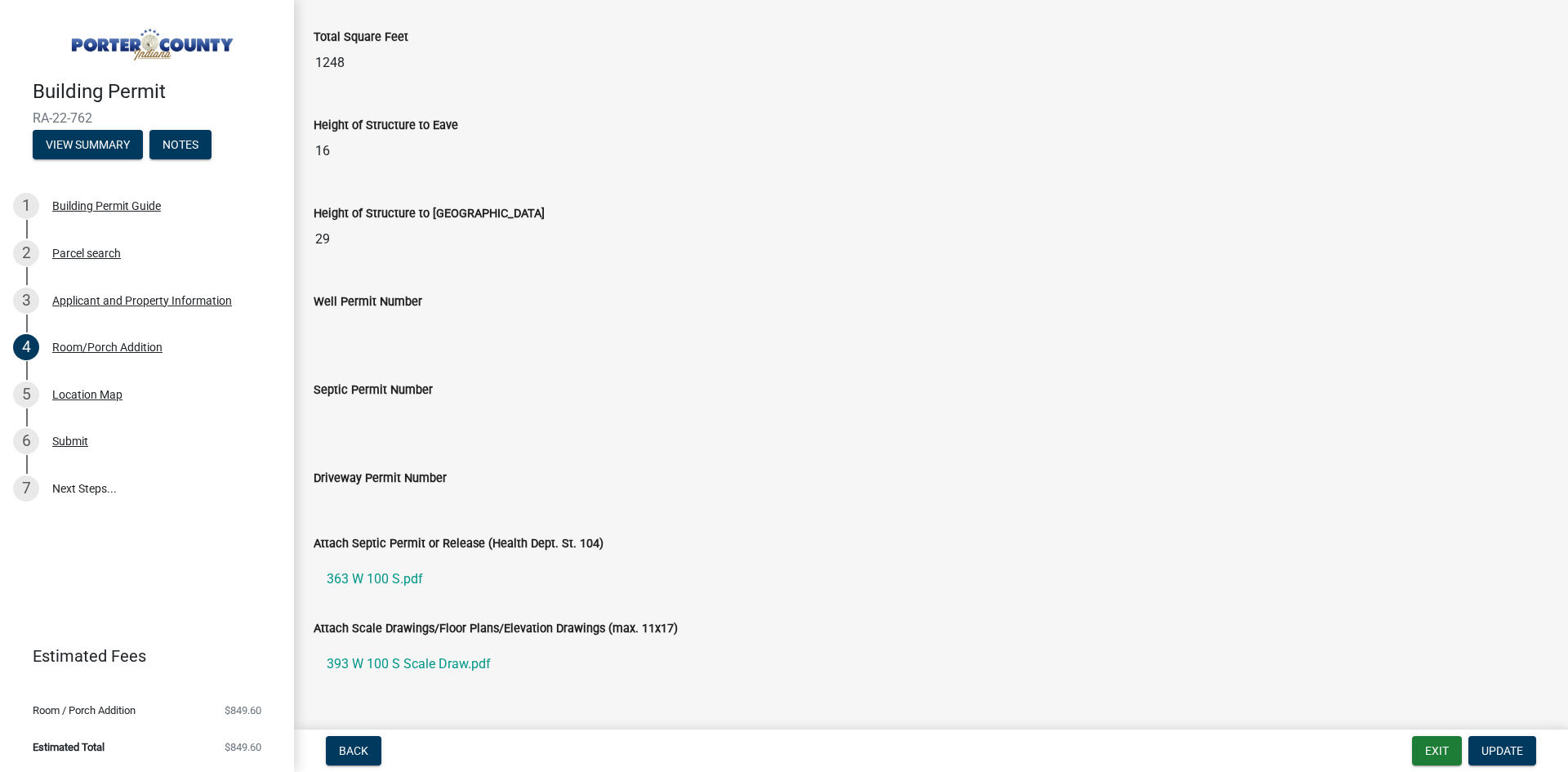
scroll to position [2461, 0]
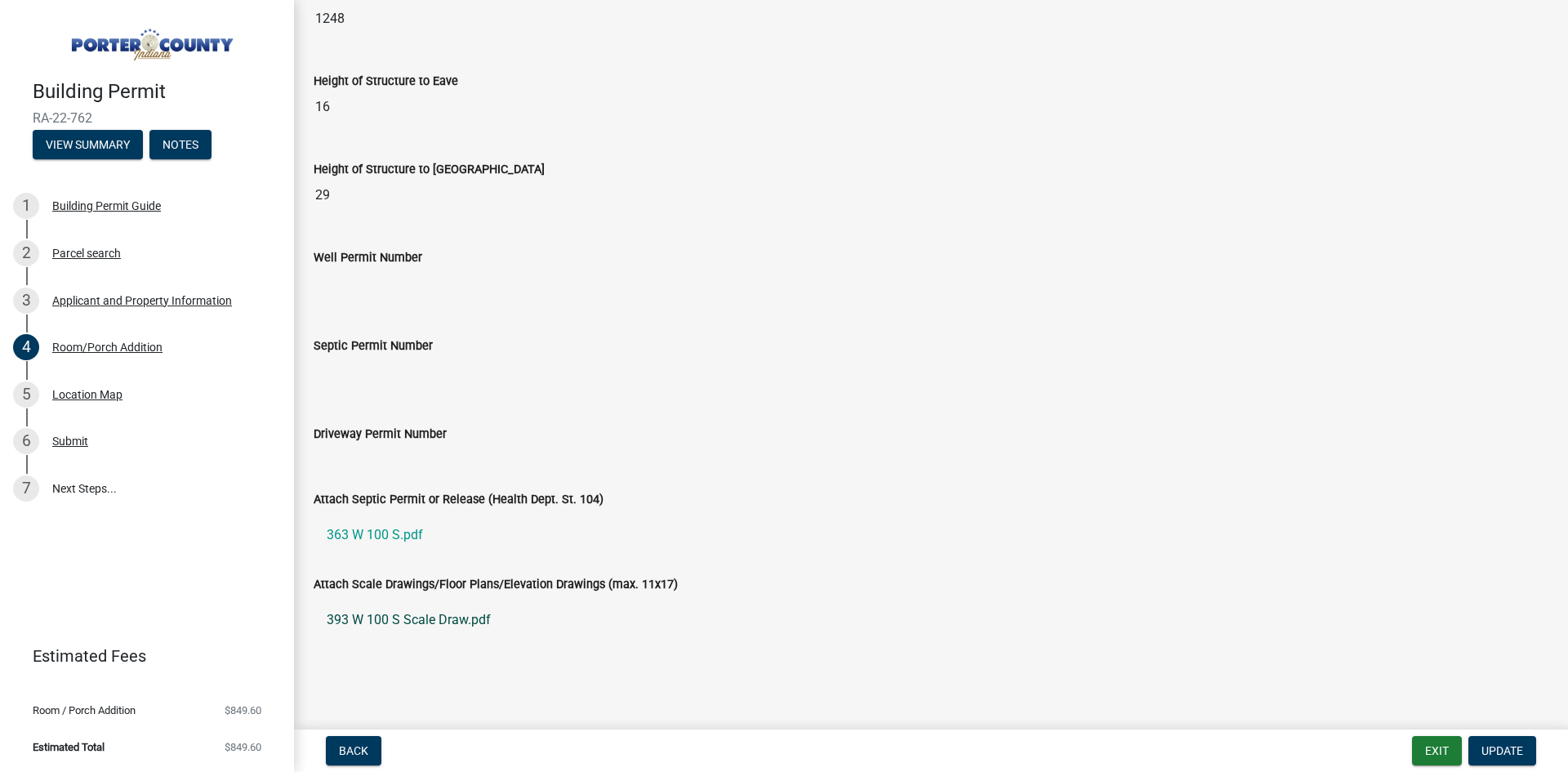
click at [384, 619] on link "393 W 100 S Scale Draw.pdf" at bounding box center [931, 620] width 1235 height 40
click at [367, 535] on link "363 W 100 S.pdf" at bounding box center [931, 535] width 1235 height 40
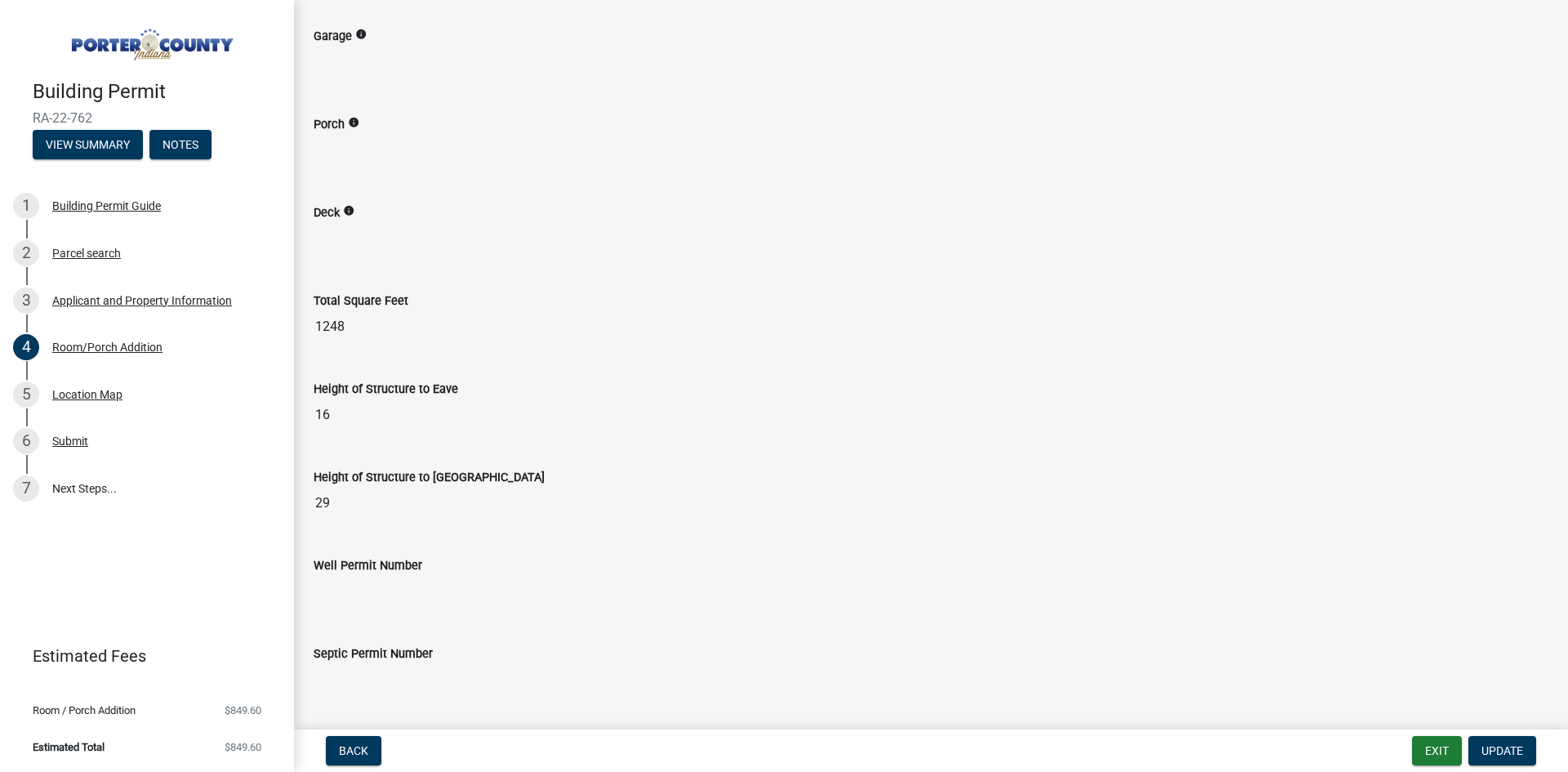
scroll to position [1970, 0]
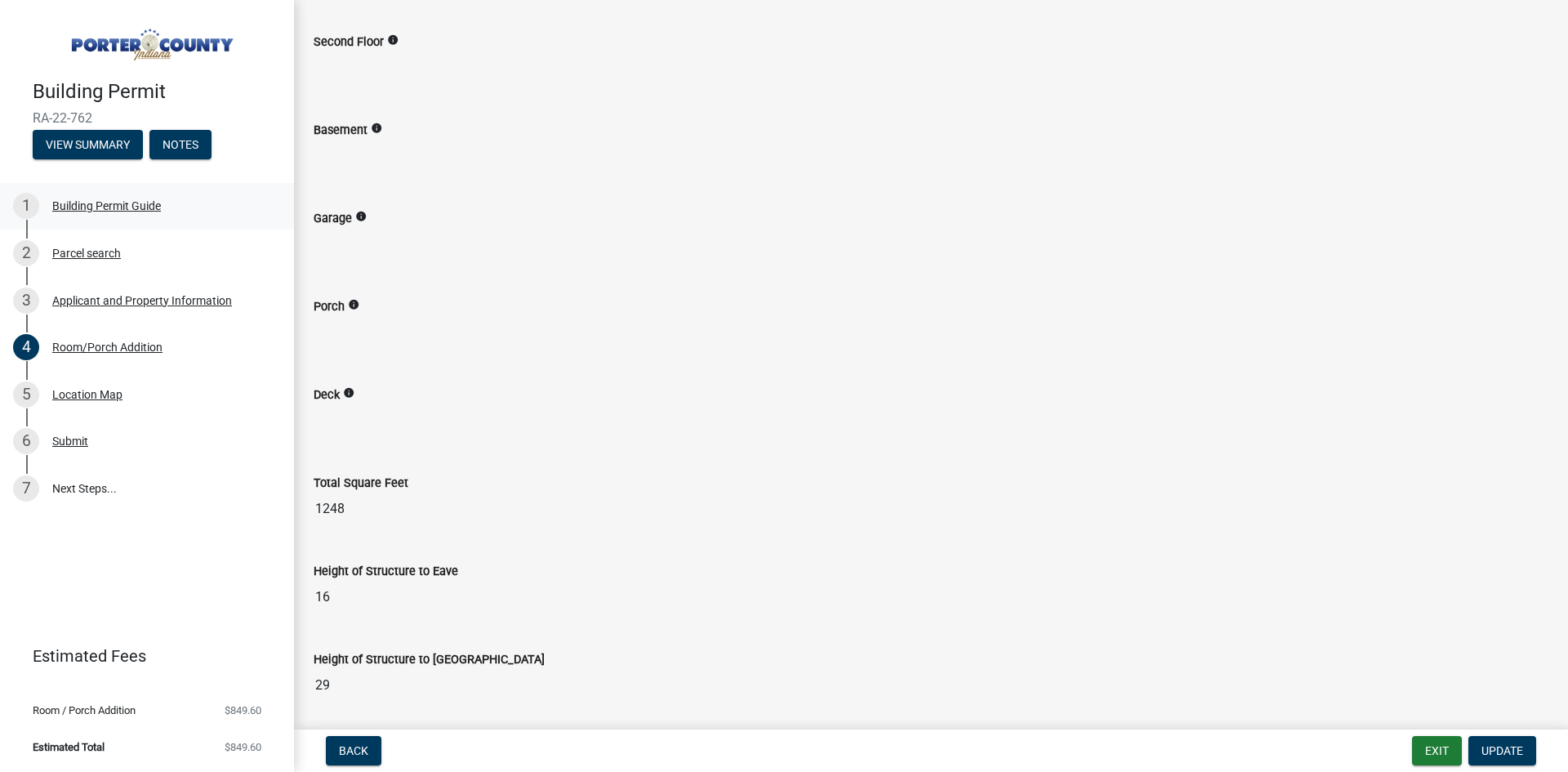
click at [94, 209] on div "Building Permit Guide" at bounding box center [106, 206] width 109 height 12
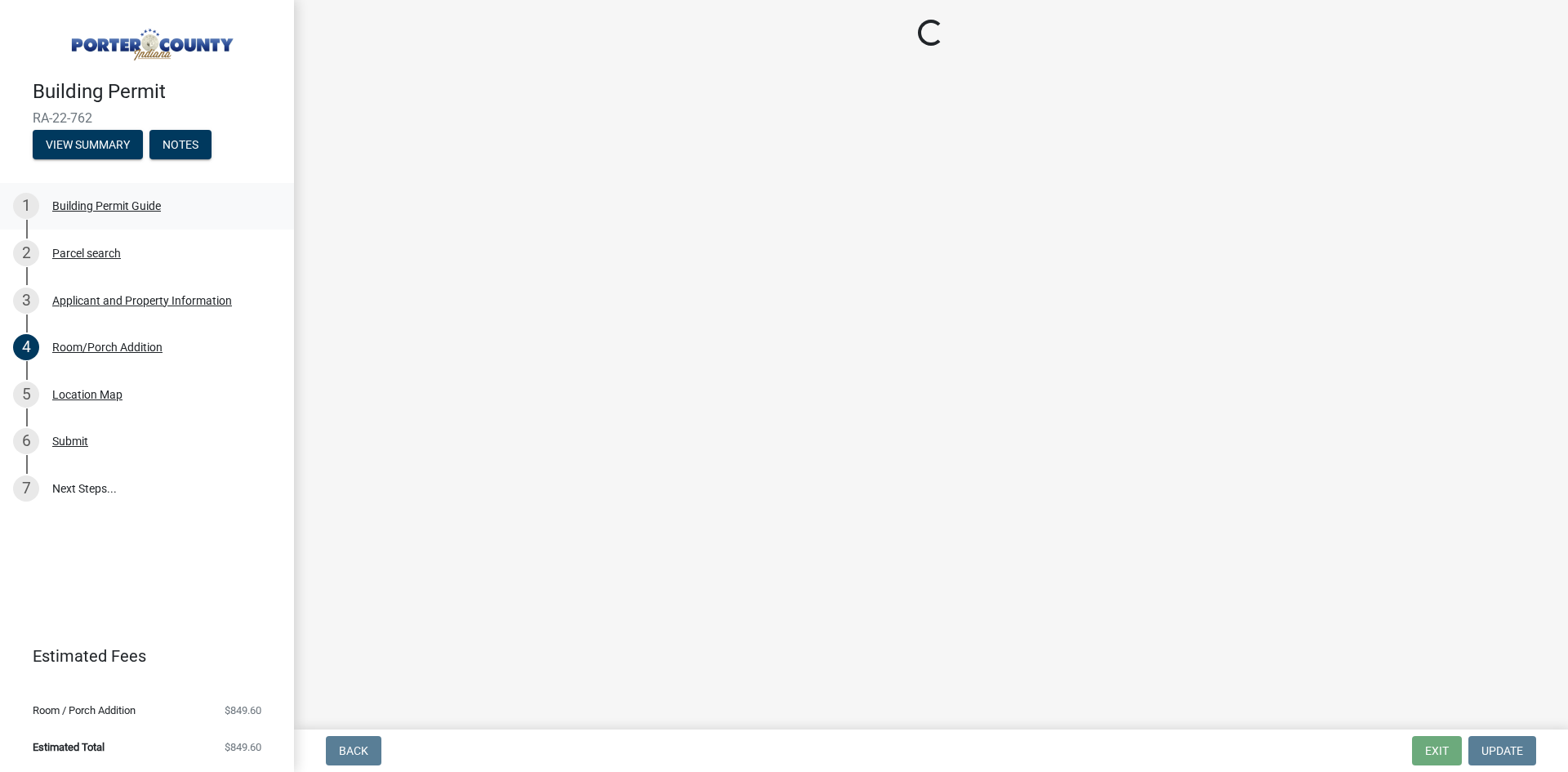
scroll to position [0, 0]
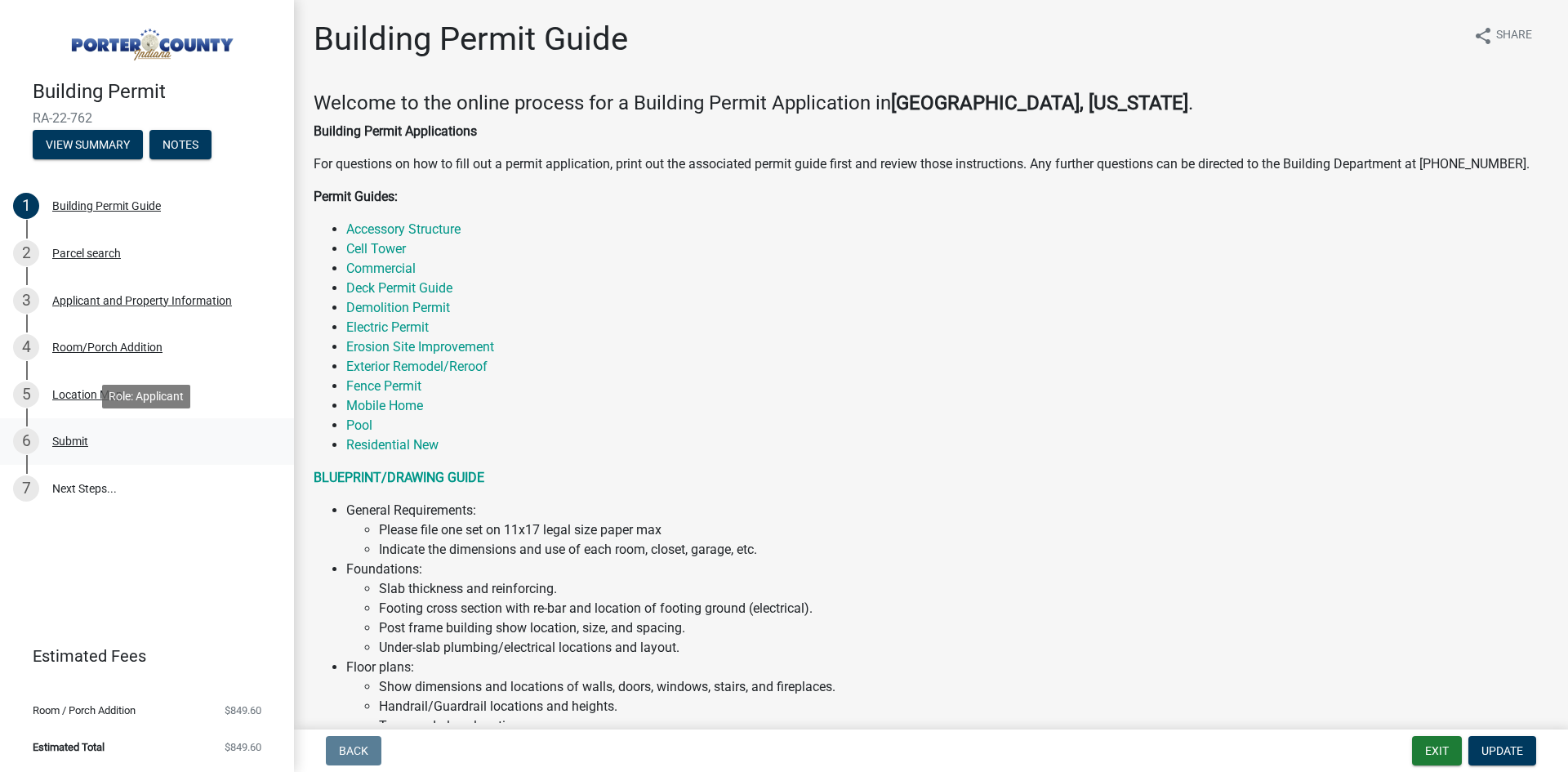
click at [63, 445] on div "Submit" at bounding box center [70, 441] width 36 height 12
